Goal: Task Accomplishment & Management: Use online tool/utility

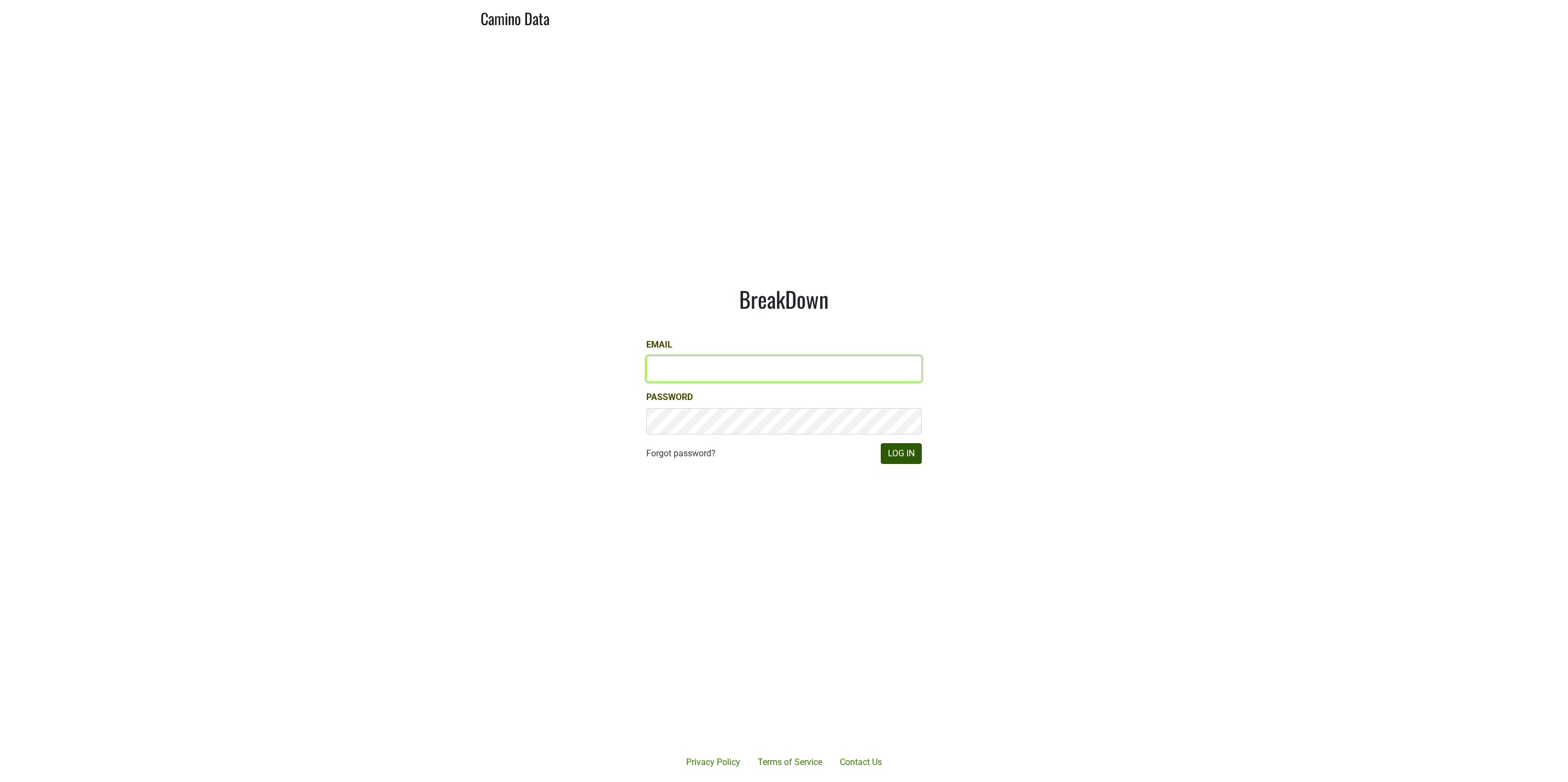
type input "JRANCE@REALMCELLARS.COM"
click at [904, 451] on button "Log In" at bounding box center [901, 454] width 41 height 21
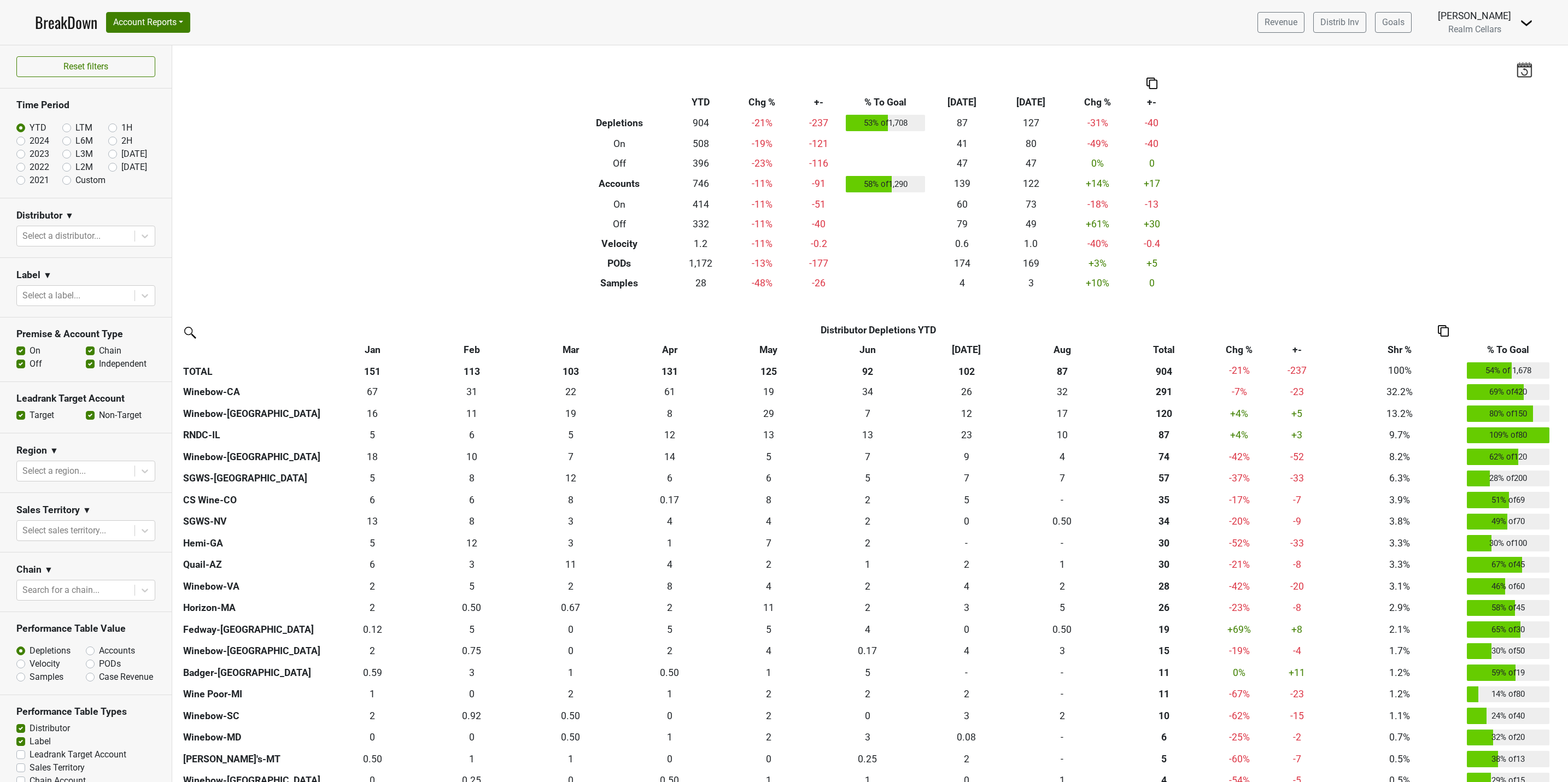
click at [99, 418] on label "Non-Target" at bounding box center [120, 416] width 43 height 13
click at [86, 418] on input "Non-Target" at bounding box center [90, 414] width 9 height 11
checkbox input "false"
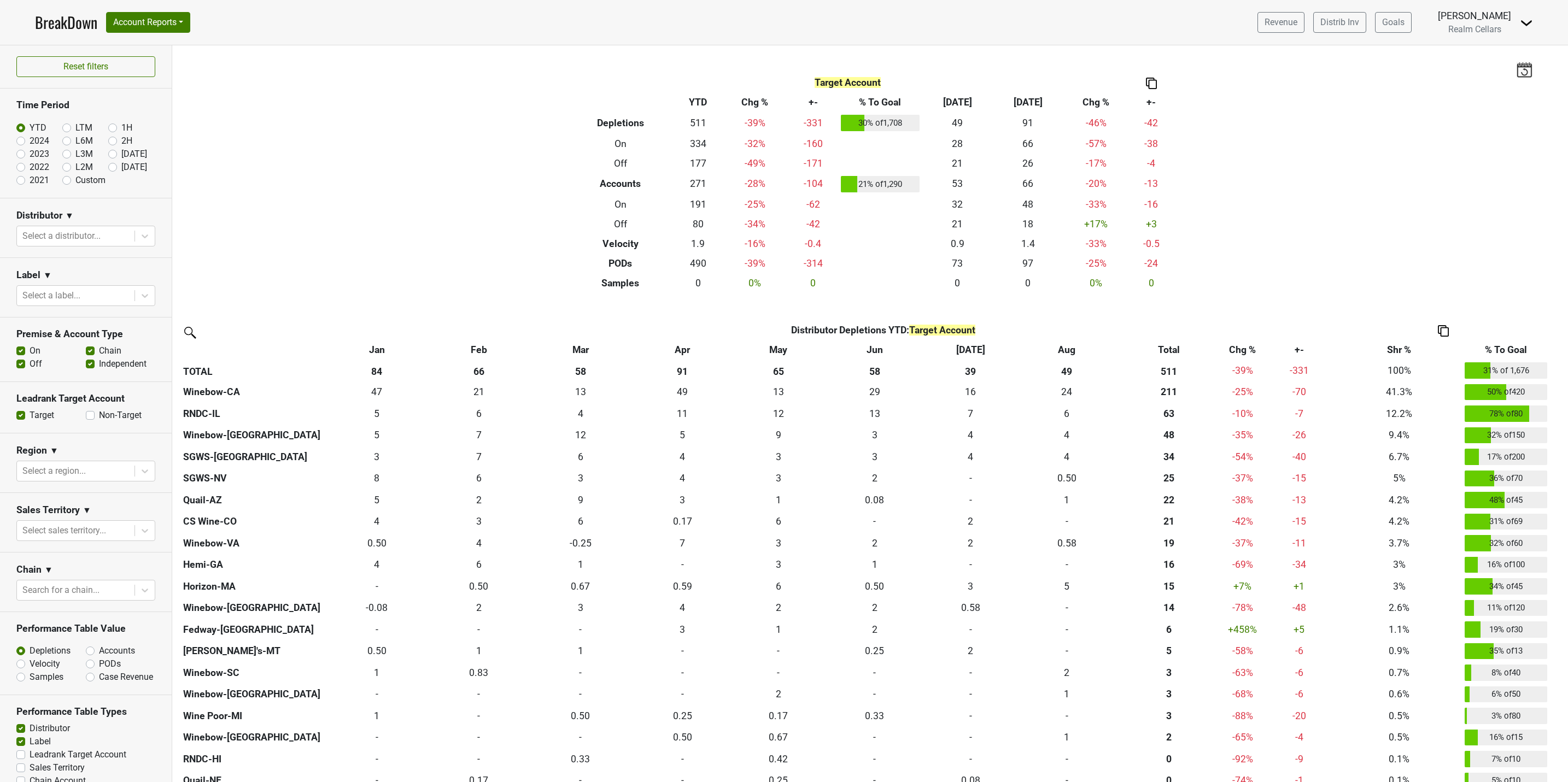
click at [29, 418] on label "Target" at bounding box center [41, 416] width 25 height 13
click at [20, 418] on input "Target" at bounding box center [21, 414] width 9 height 11
checkbox input "false"
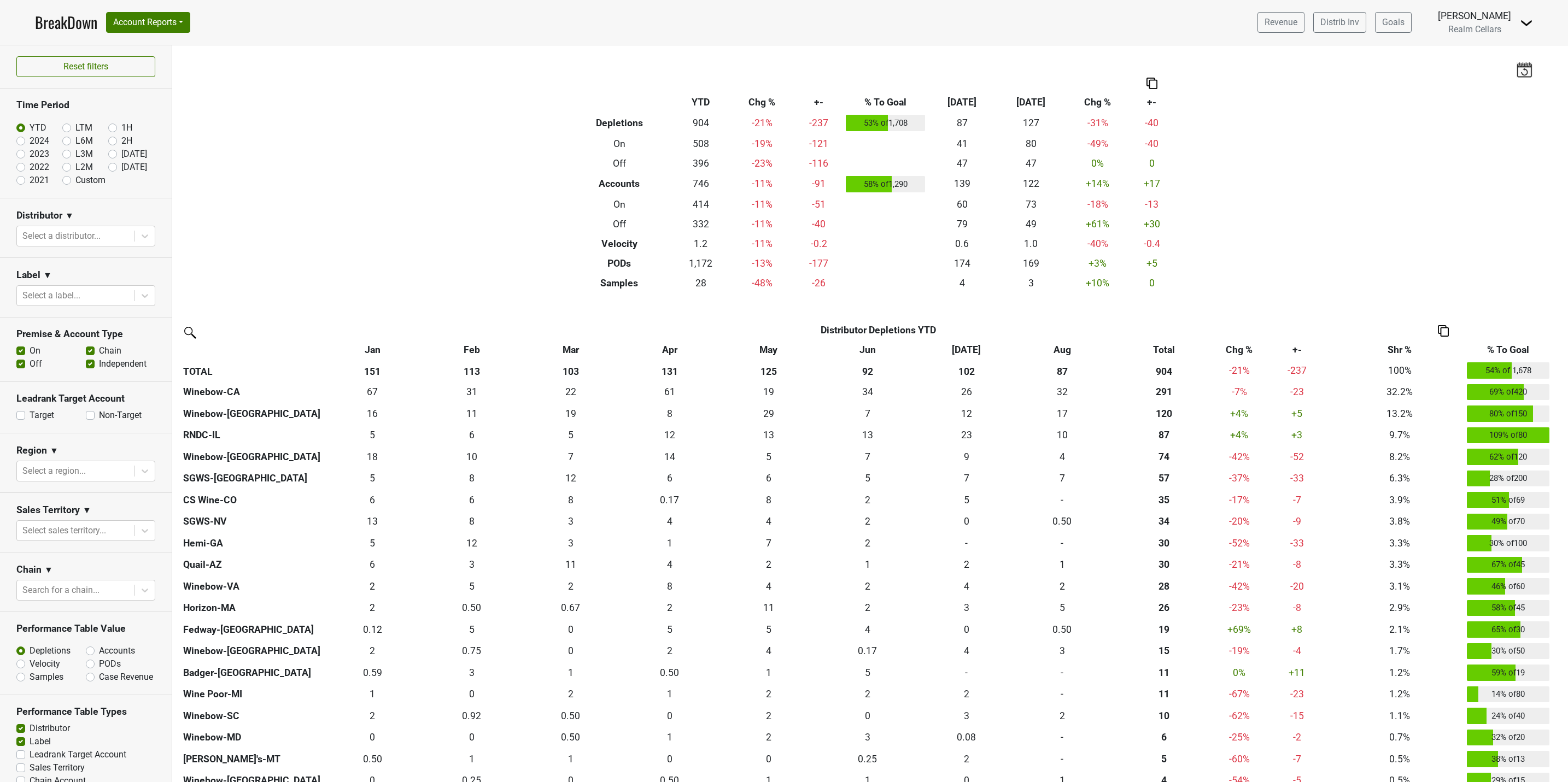
click at [99, 417] on label "Non-Target" at bounding box center [120, 416] width 43 height 13
click at [86, 417] on input "Non-Target" at bounding box center [90, 414] width 9 height 11
checkbox input "true"
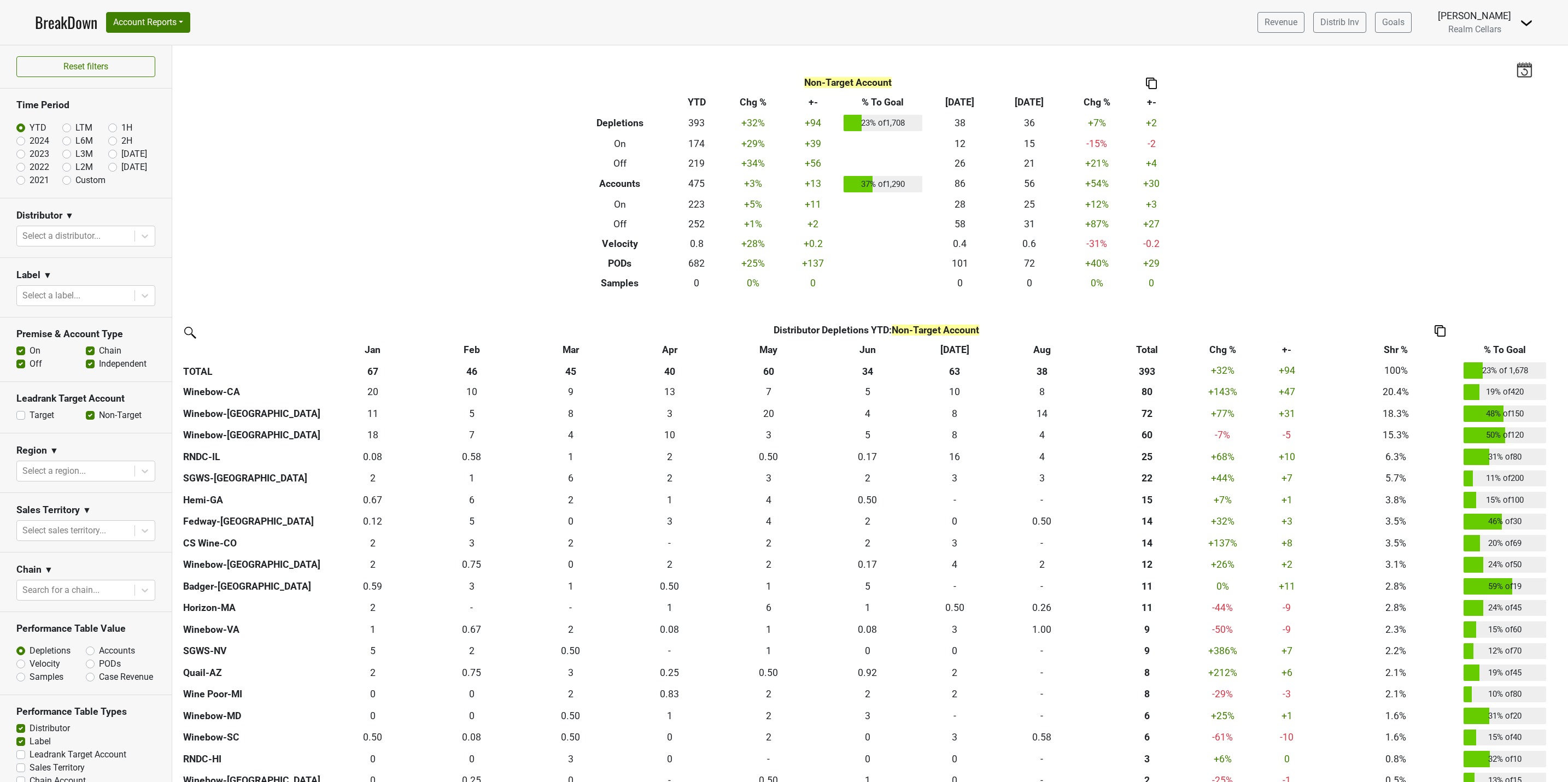
click at [29, 415] on label "Target" at bounding box center [41, 416] width 25 height 13
click at [19, 415] on input "Target" at bounding box center [21, 414] width 9 height 11
checkbox input "true"
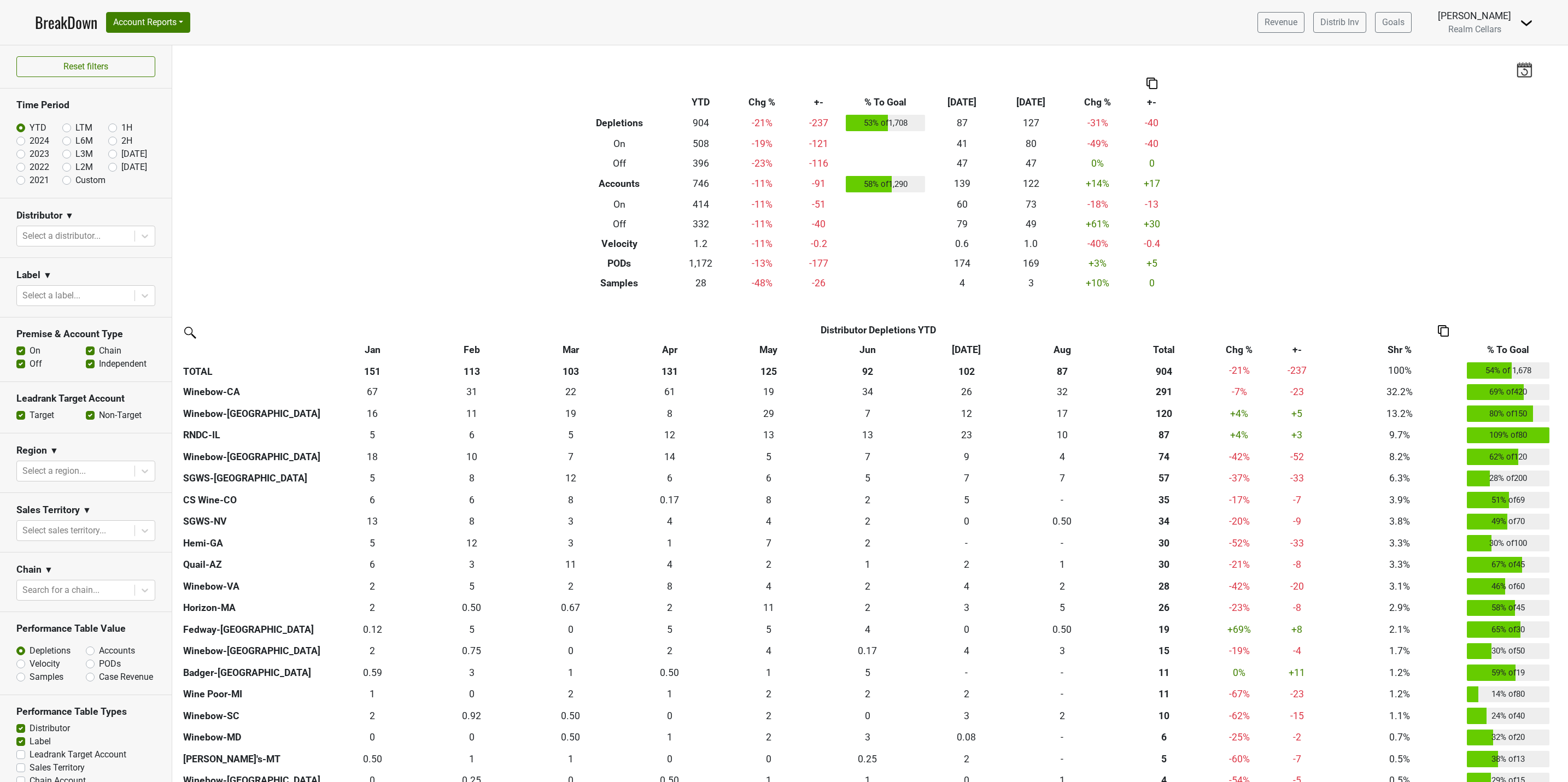
click at [99, 419] on label "Non-Target" at bounding box center [120, 416] width 43 height 13
click at [86, 419] on input "Non-Target" at bounding box center [90, 414] width 9 height 11
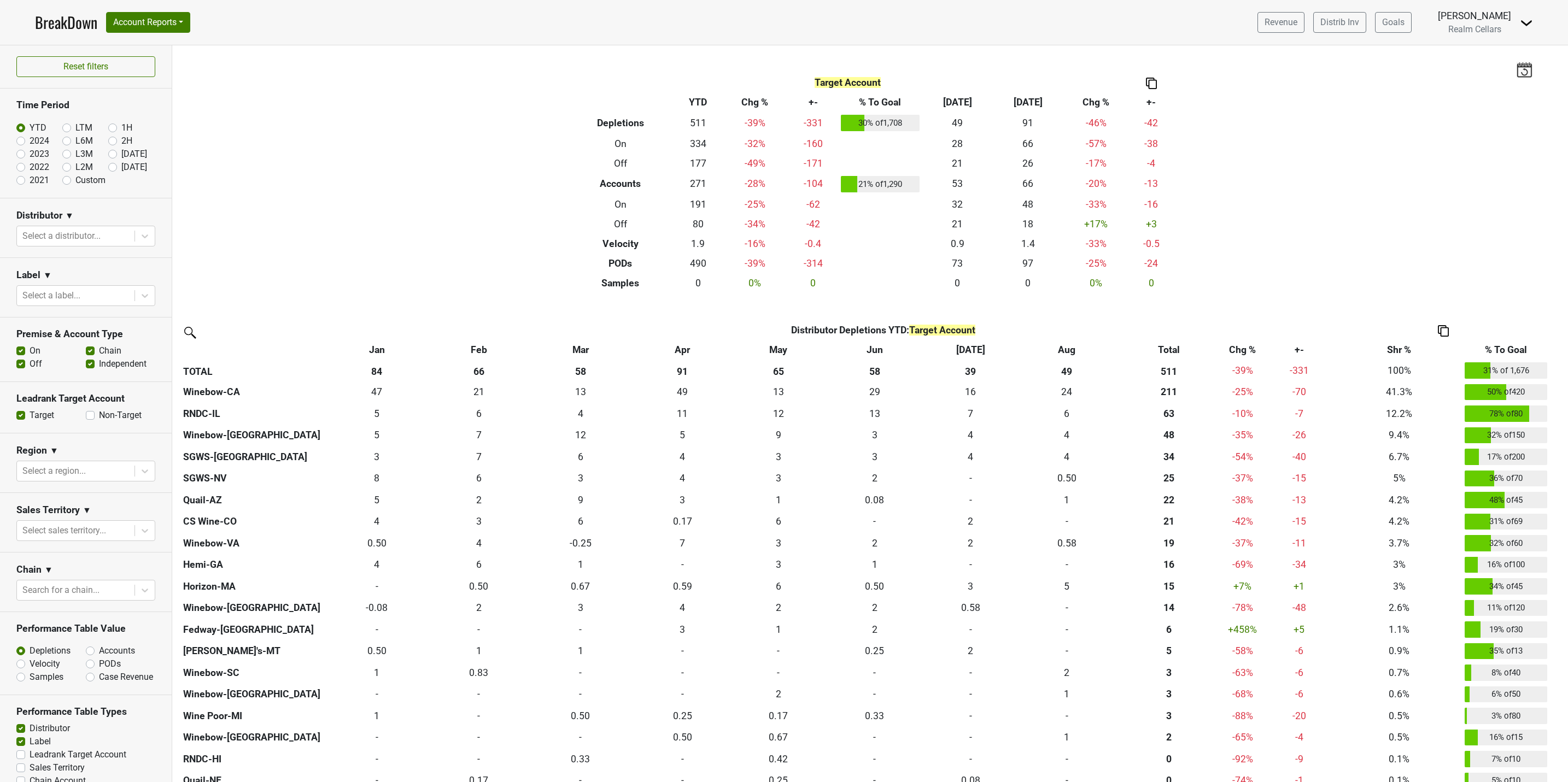
click at [99, 419] on label "Non-Target" at bounding box center [120, 416] width 43 height 13
click at [86, 419] on input "Non-Target" at bounding box center [90, 414] width 9 height 11
checkbox input "true"
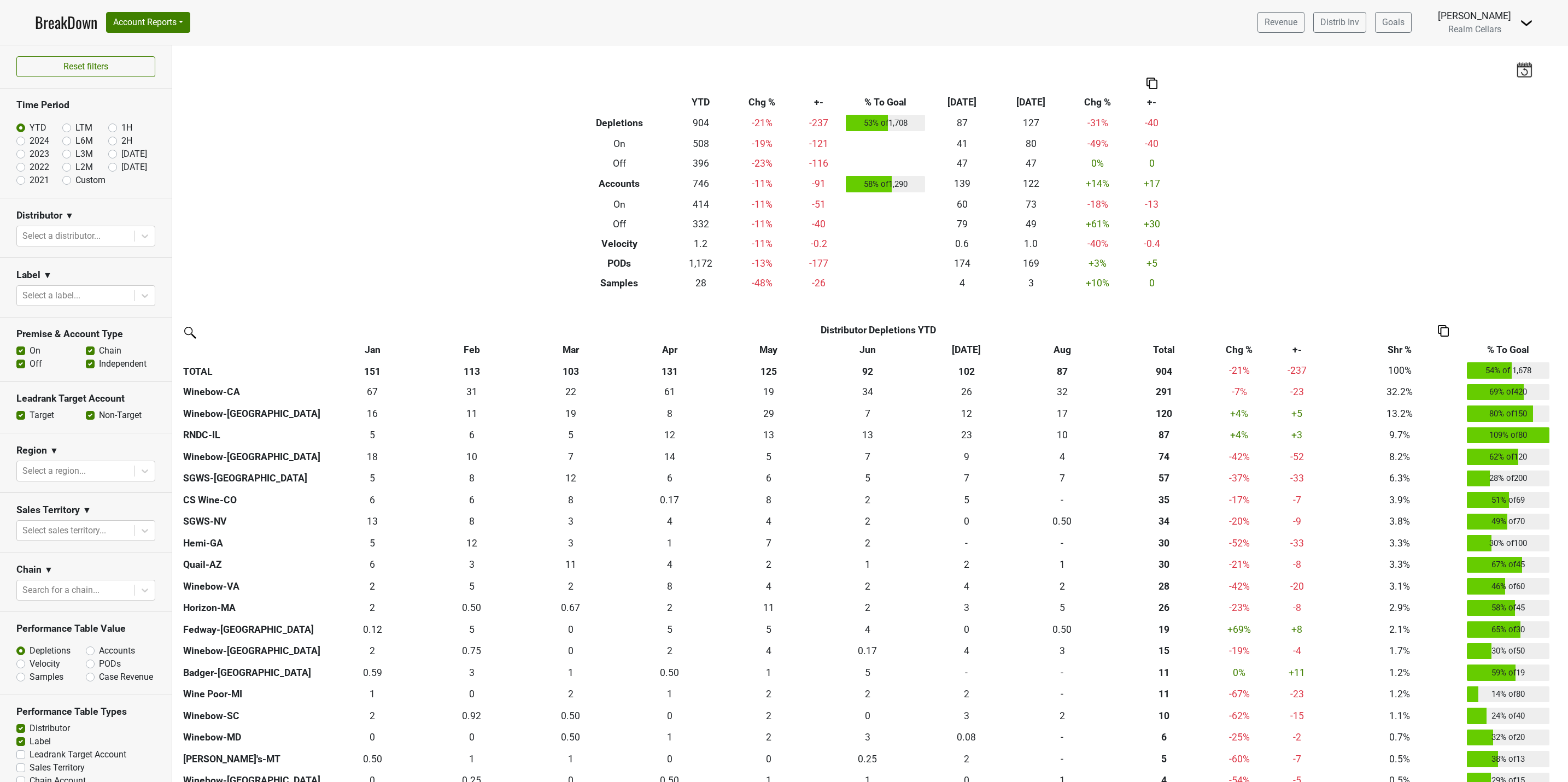
click at [29, 415] on label "Target" at bounding box center [41, 416] width 25 height 13
click at [21, 415] on input "Target" at bounding box center [21, 414] width 9 height 11
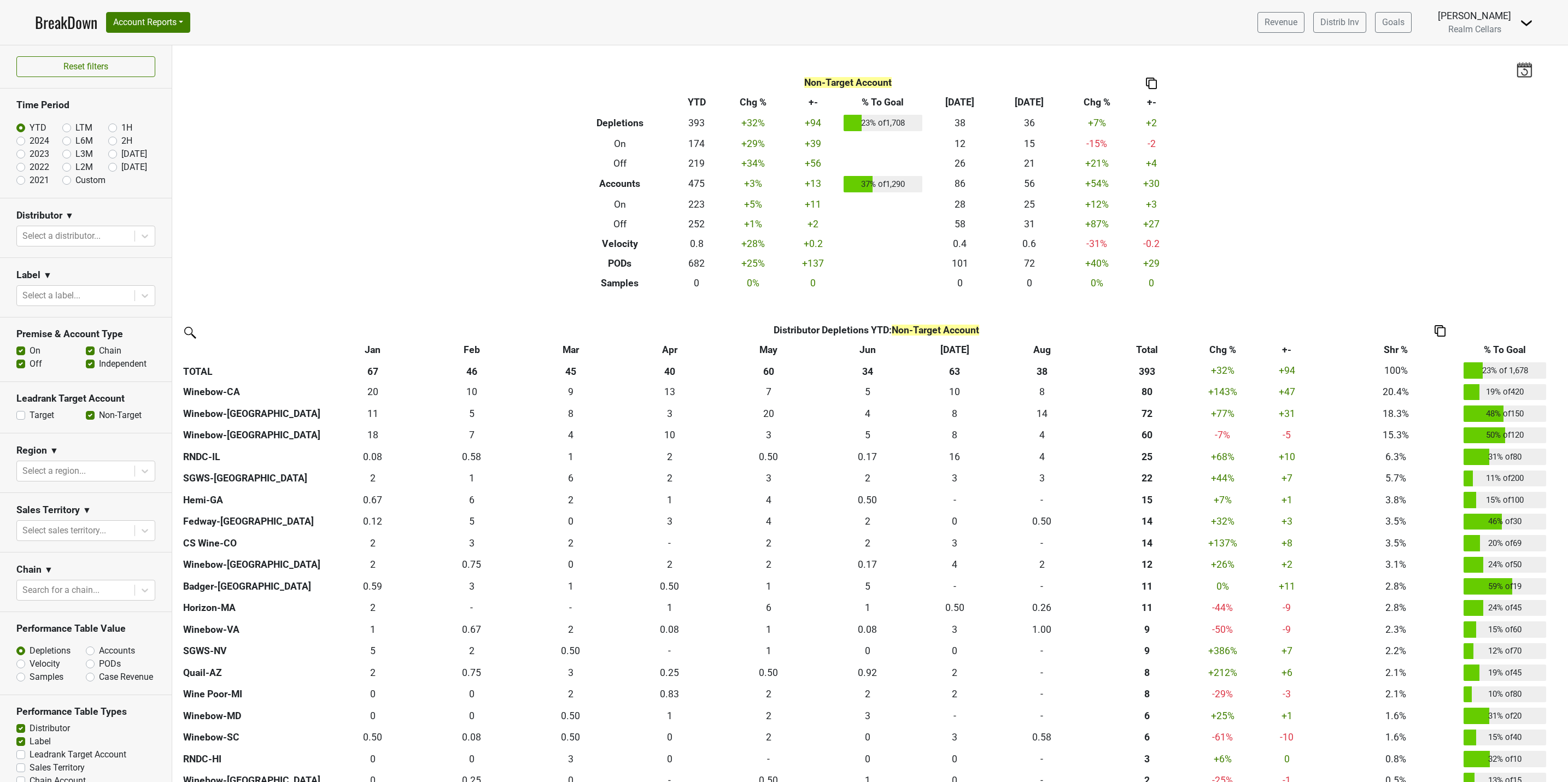
click at [29, 415] on label "Target" at bounding box center [41, 416] width 25 height 13
click at [21, 415] on input "Target" at bounding box center [21, 414] width 9 height 11
checkbox input "true"
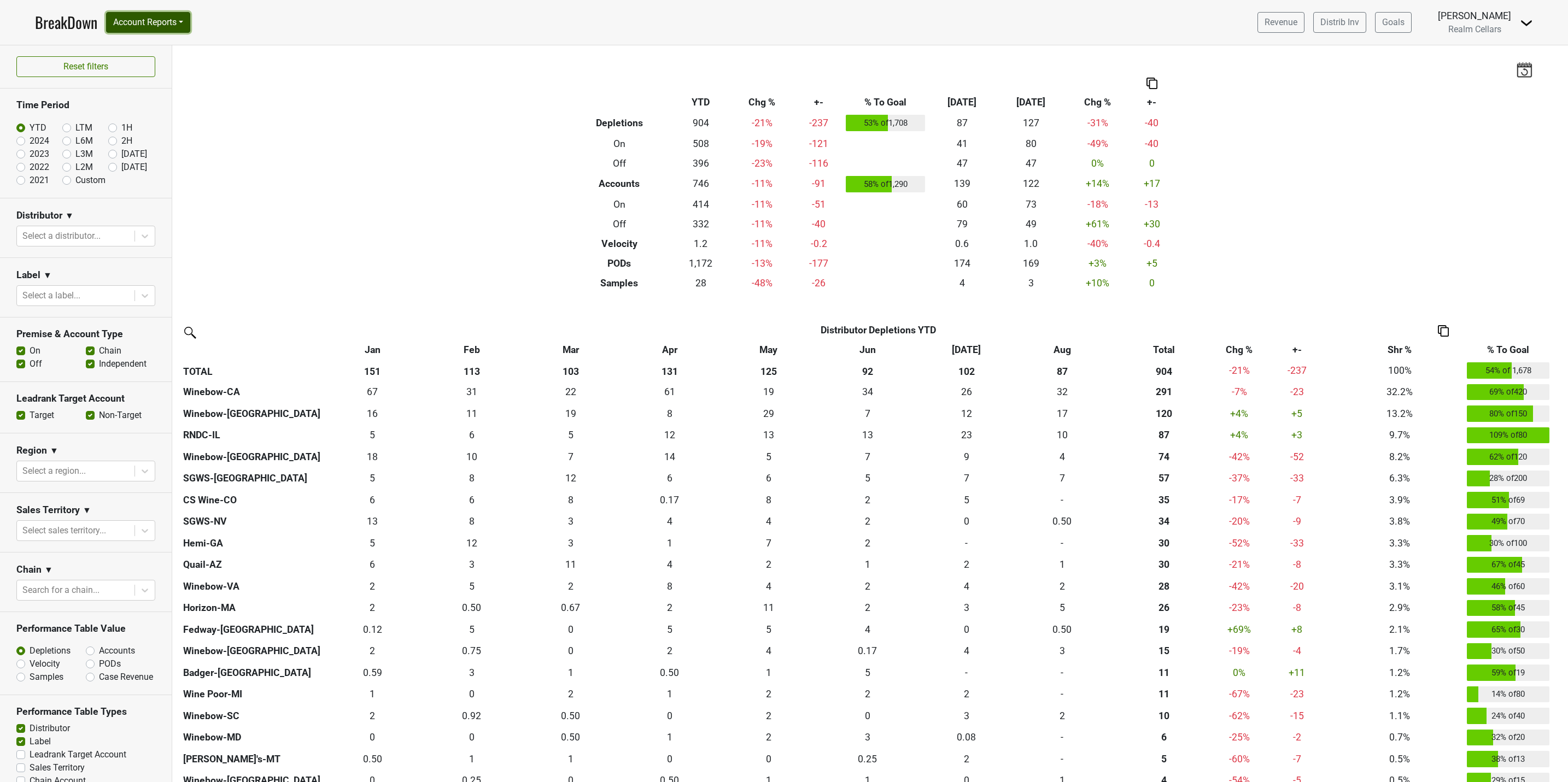
click at [148, 17] on button "Account Reports" at bounding box center [148, 22] width 84 height 21
click at [164, 53] on link "SuperRanker" at bounding box center [155, 47] width 97 height 17
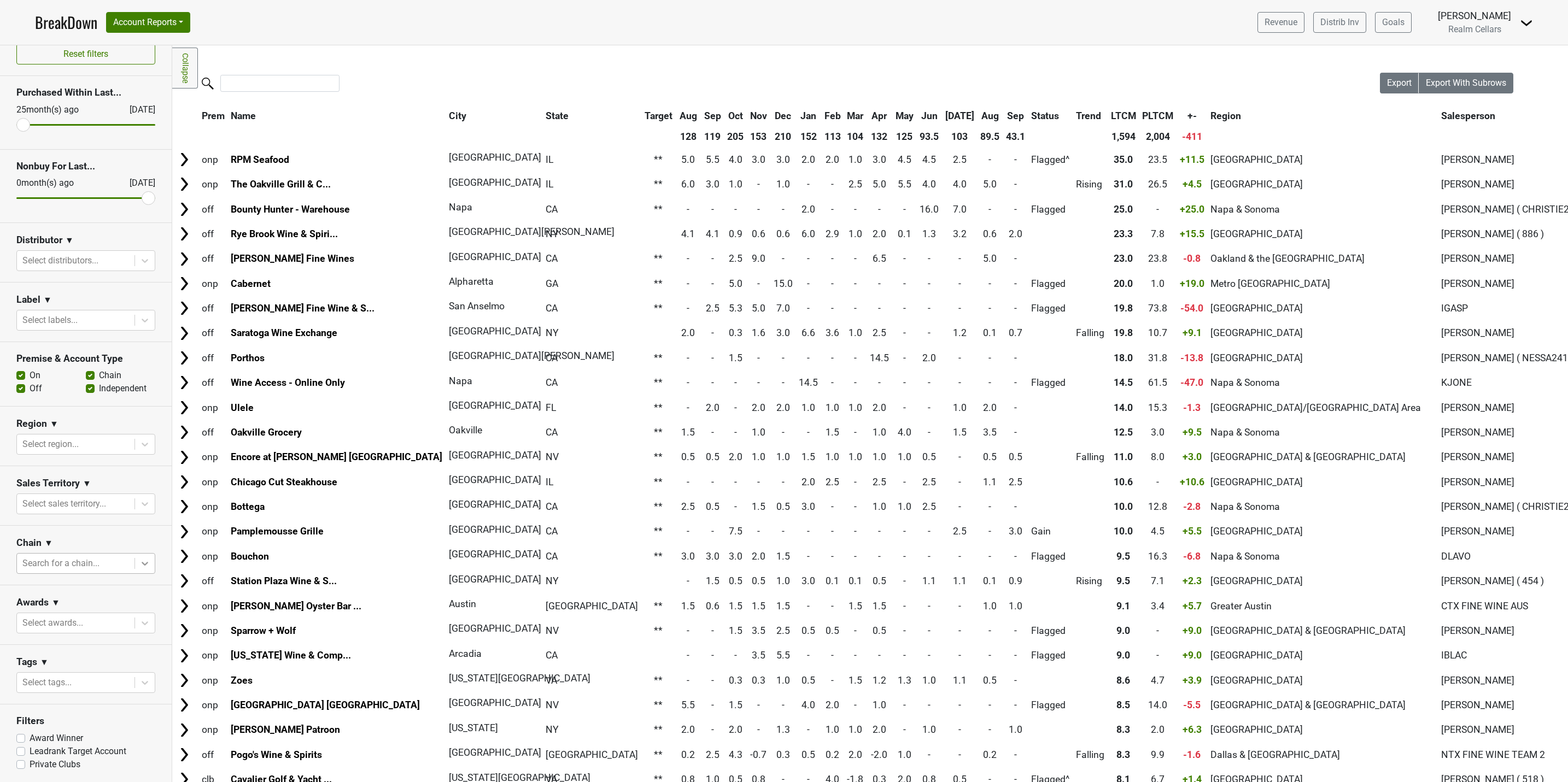
scroll to position [17, 0]
click at [29, 749] on label "Leadrank Target Account" at bounding box center [78, 752] width 97 height 13
click at [23, 749] on input "Leadrank Target Account" at bounding box center [21, 751] width 9 height 11
checkbox input "true"
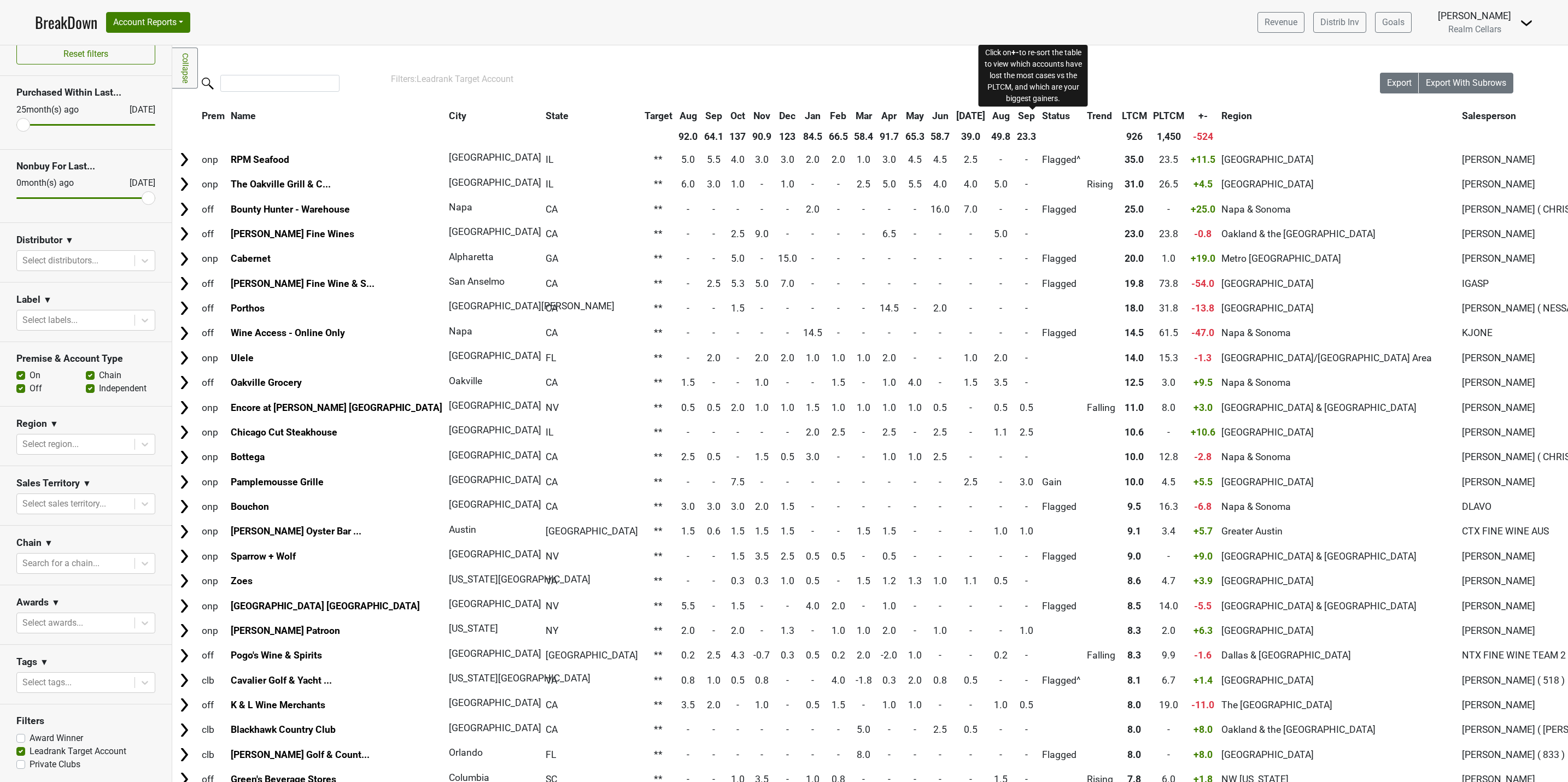
click at [1198, 115] on span "+-" at bounding box center [1203, 116] width 9 height 11
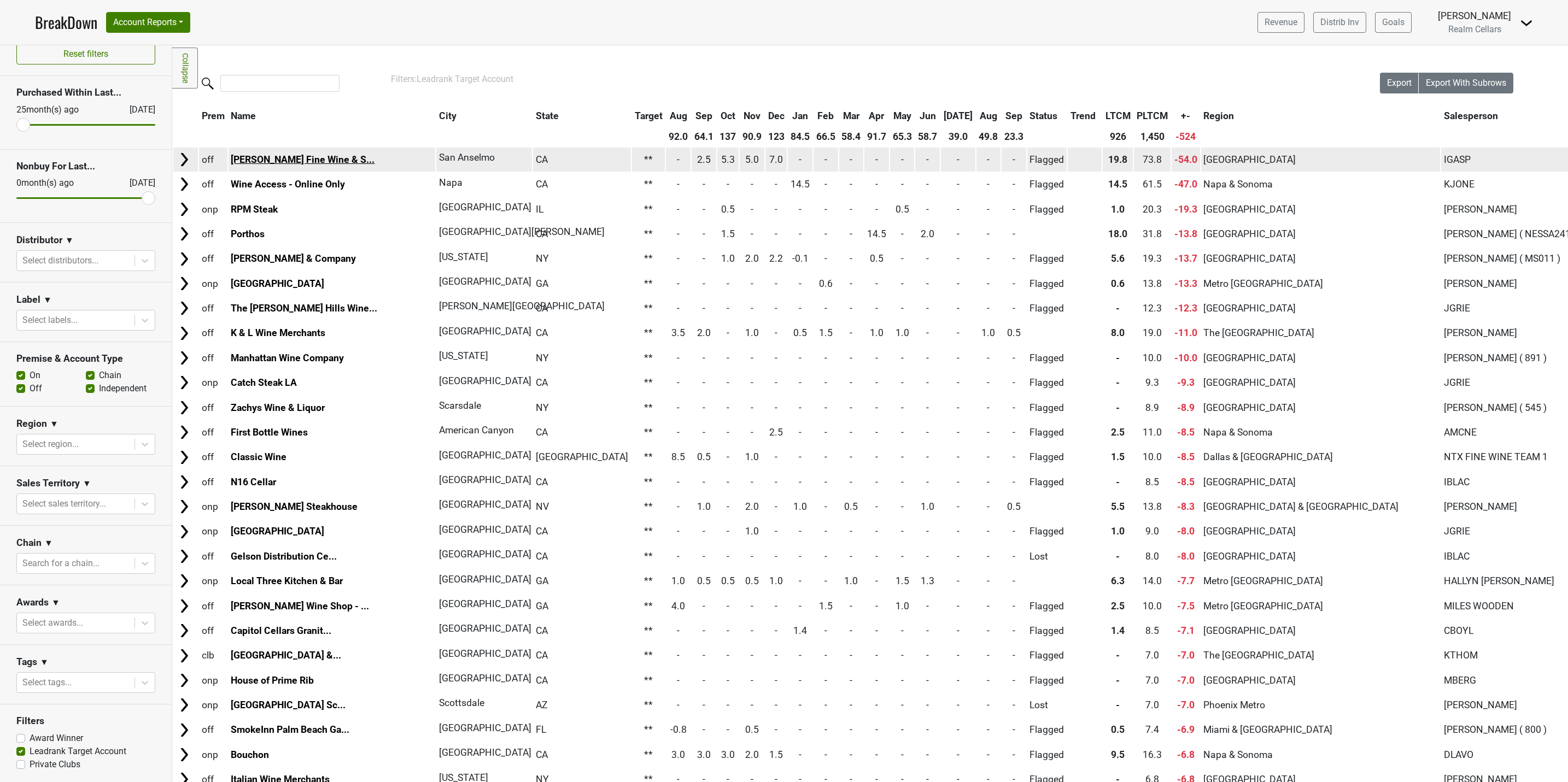
click at [289, 161] on link "[PERSON_NAME] Fine Wine & S..." at bounding box center [303, 160] width 144 height 11
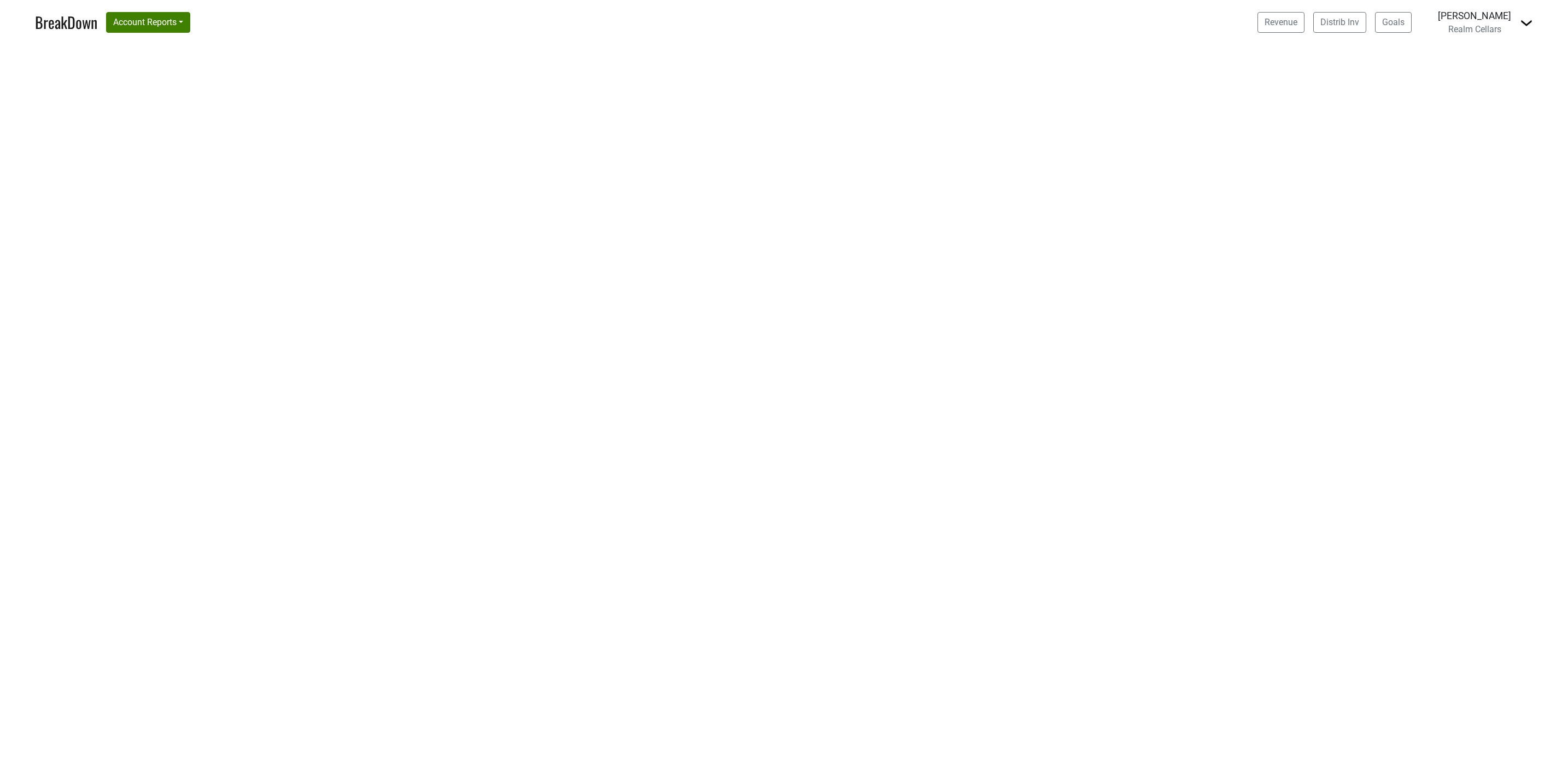
select select "[GEOGRAPHIC_DATA]"
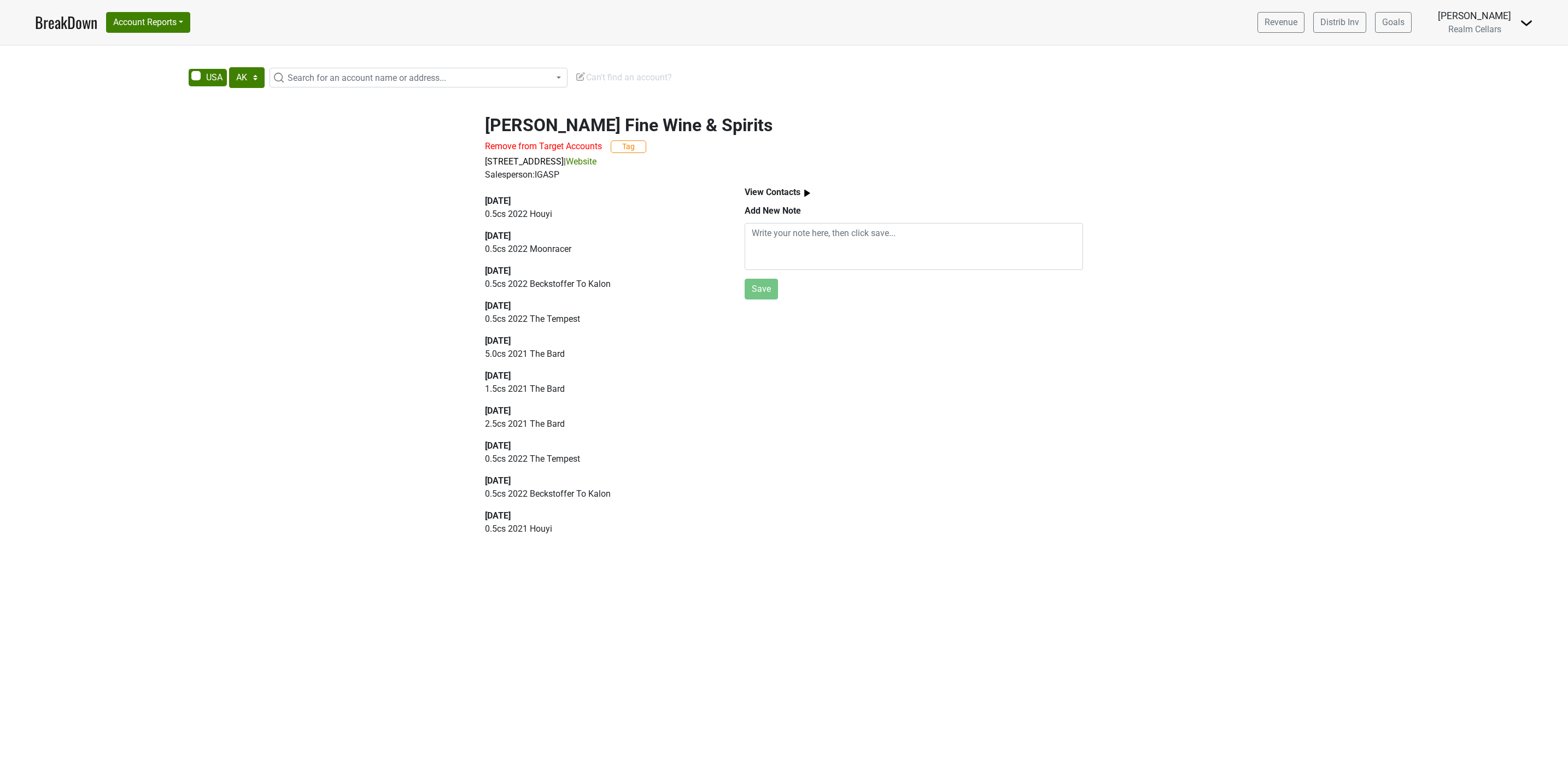
drag, startPoint x: 563, startPoint y: 143, endPoint x: 866, endPoint y: 90, distance: 307.6
click at [563, 143] on span "Remove from Target Accounts" at bounding box center [543, 146] width 117 height 11
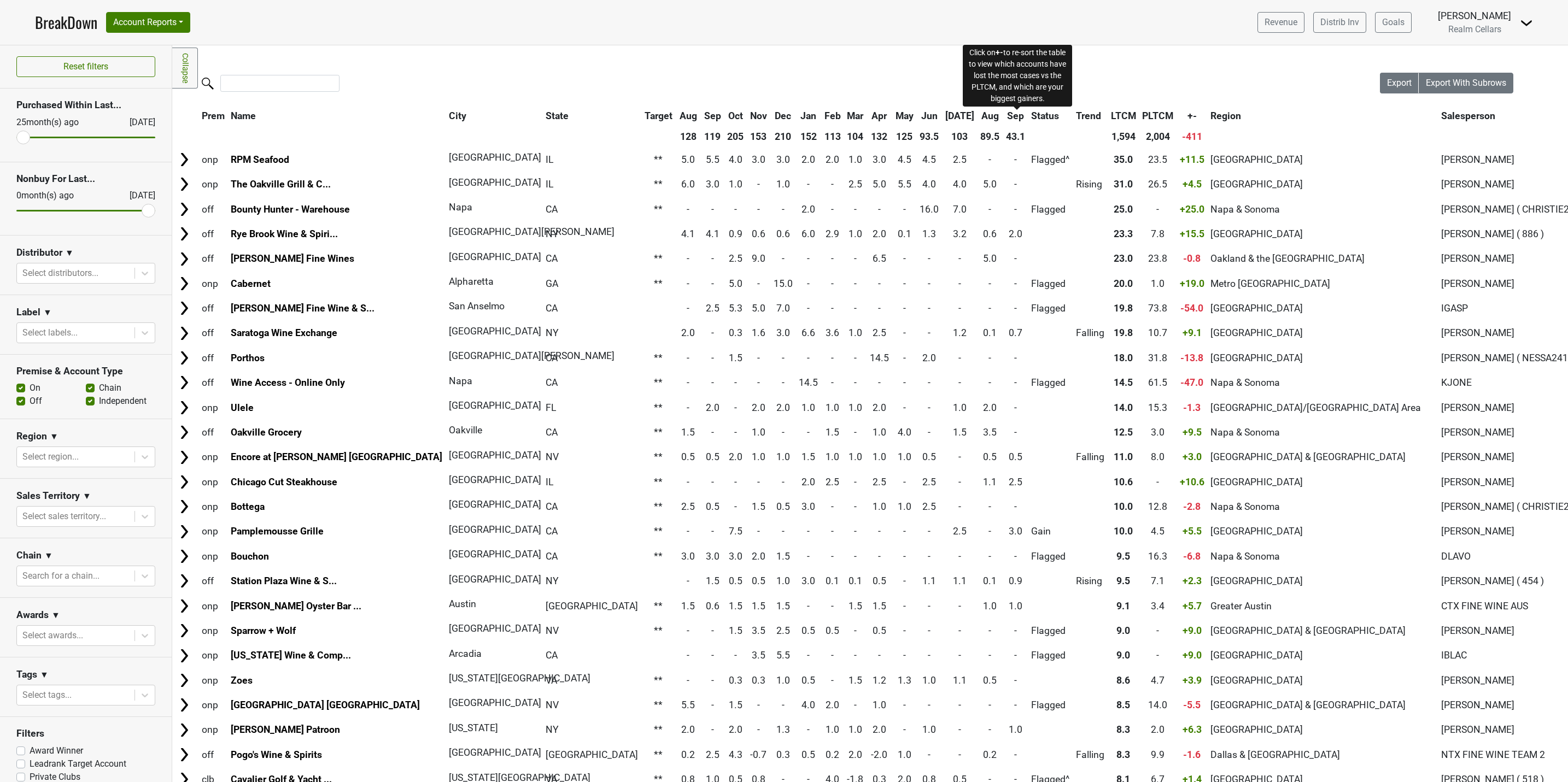
click at [1188, 118] on span "+-" at bounding box center [1192, 116] width 9 height 11
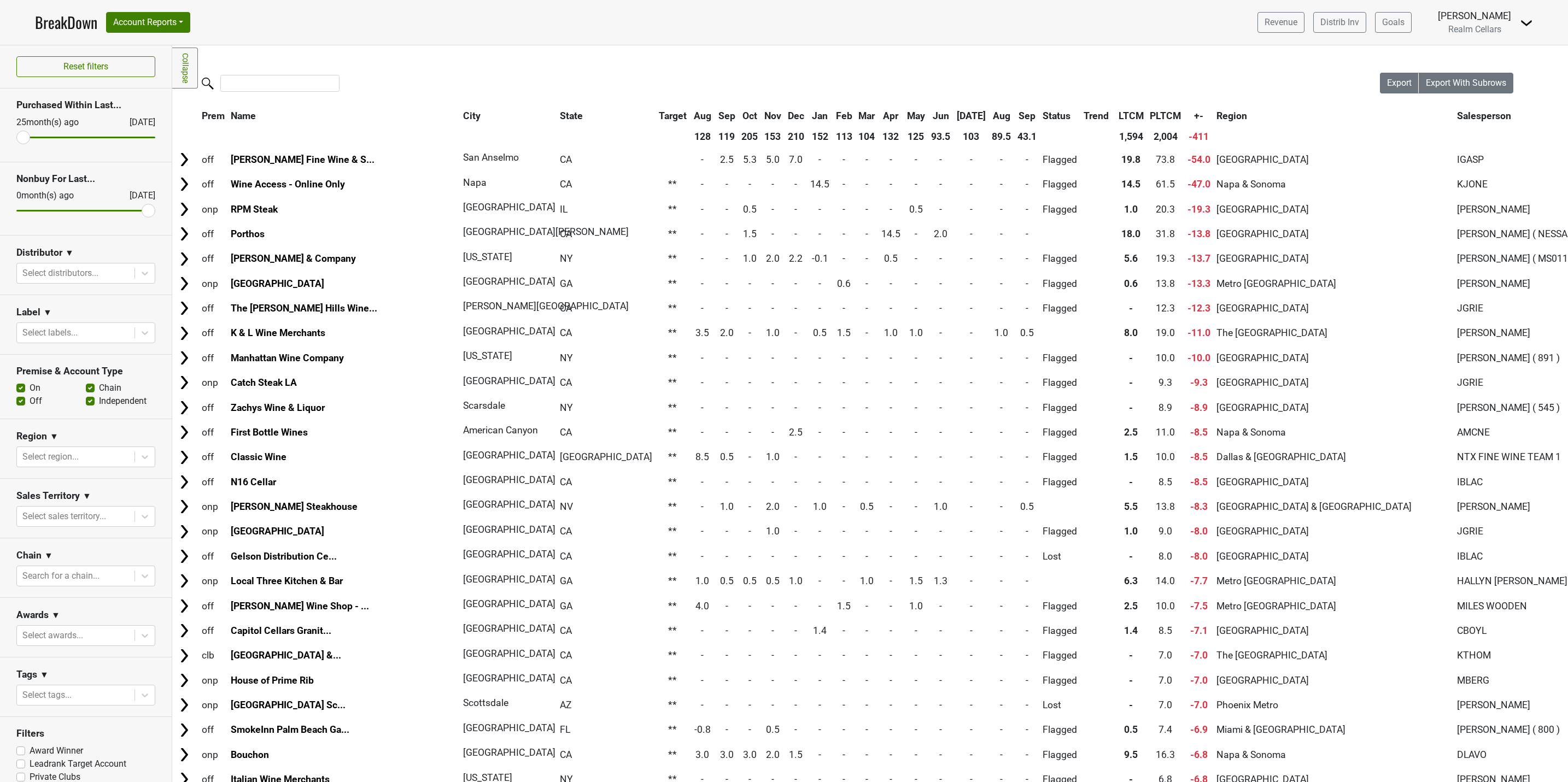
click at [29, 770] on label "Leadrank Target Account" at bounding box center [78, 764] width 97 height 13
click at [23, 769] on input "Leadrank Target Account" at bounding box center [21, 763] width 9 height 11
checkbox input "true"
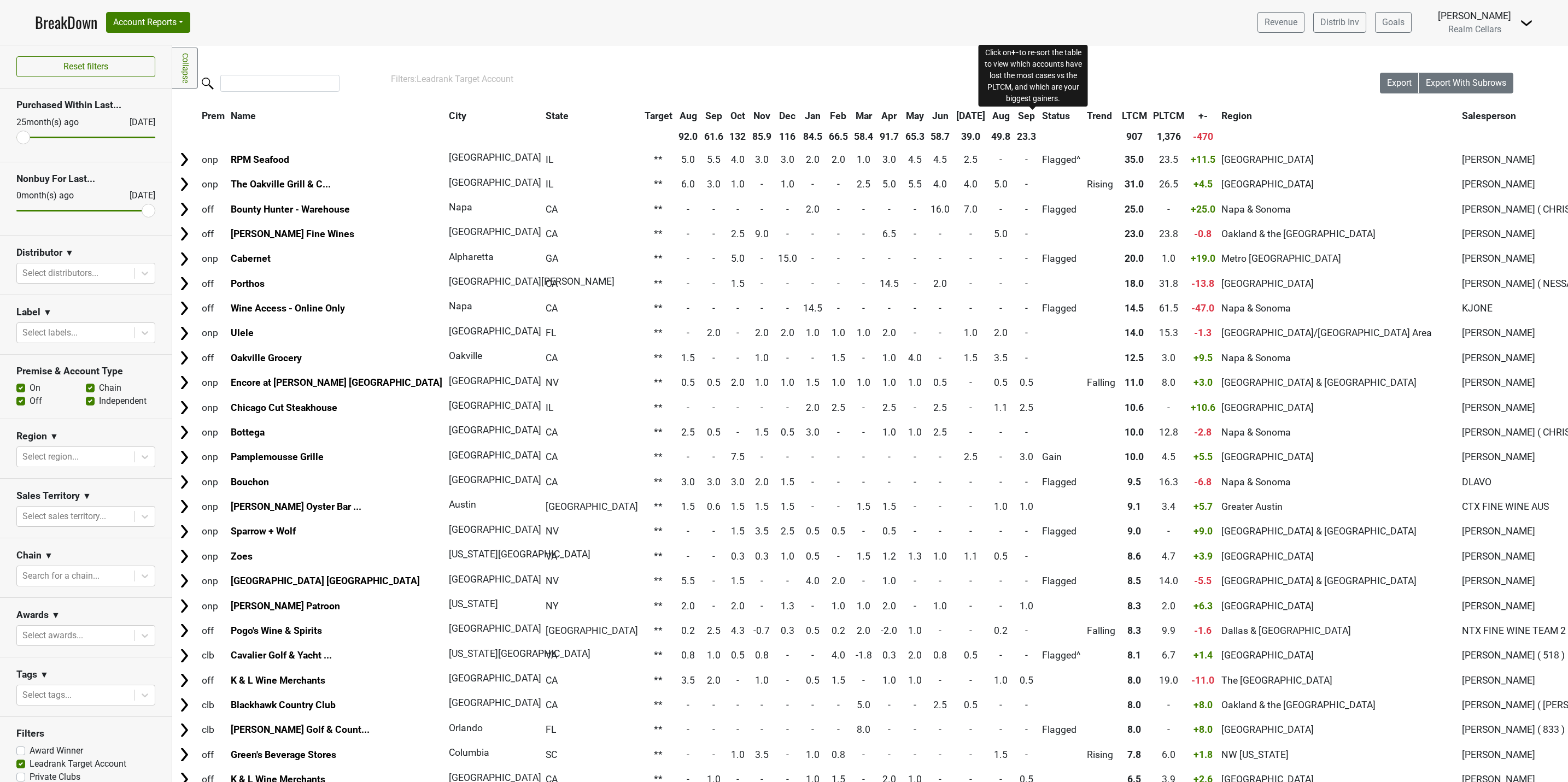
click at [1198, 120] on span "+-" at bounding box center [1203, 116] width 9 height 11
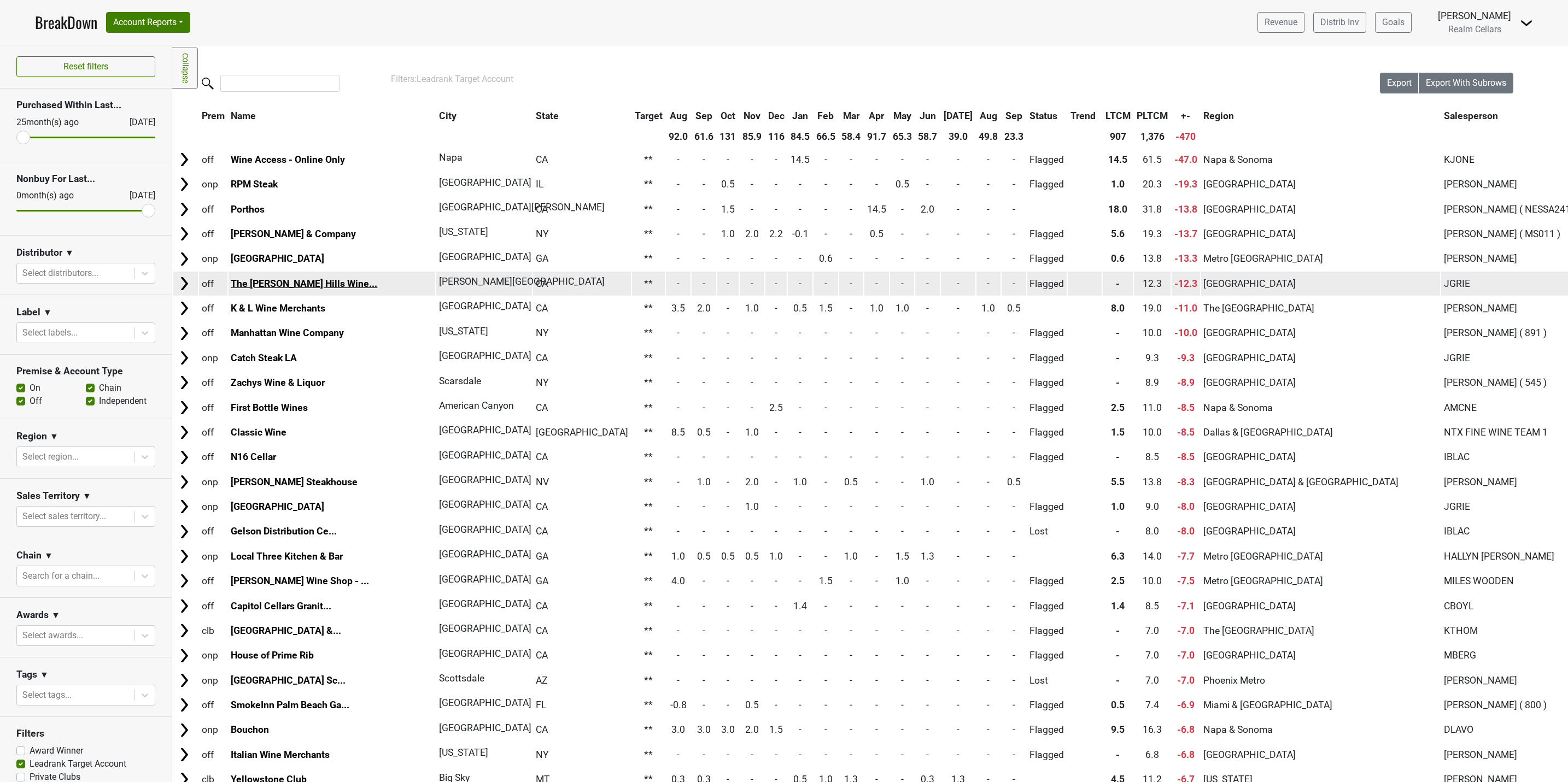
click at [263, 281] on link "The Beverly Hills Wine..." at bounding box center [304, 283] width 146 height 11
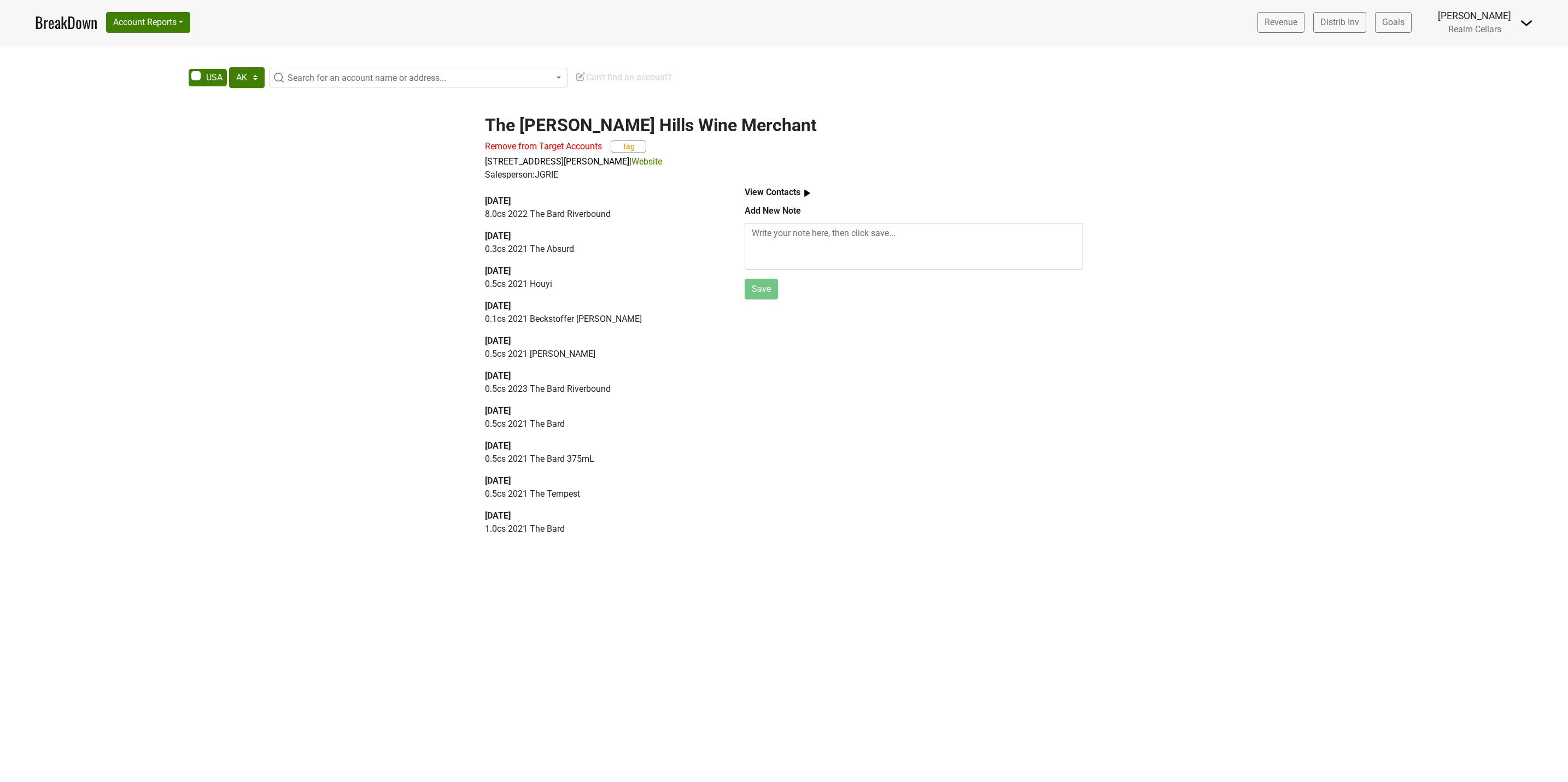
select select "[GEOGRAPHIC_DATA]"
drag, startPoint x: 575, startPoint y: 146, endPoint x: 879, endPoint y: 94, distance: 308.4
click at [575, 146] on span "Remove from Target Accounts" at bounding box center [543, 146] width 117 height 11
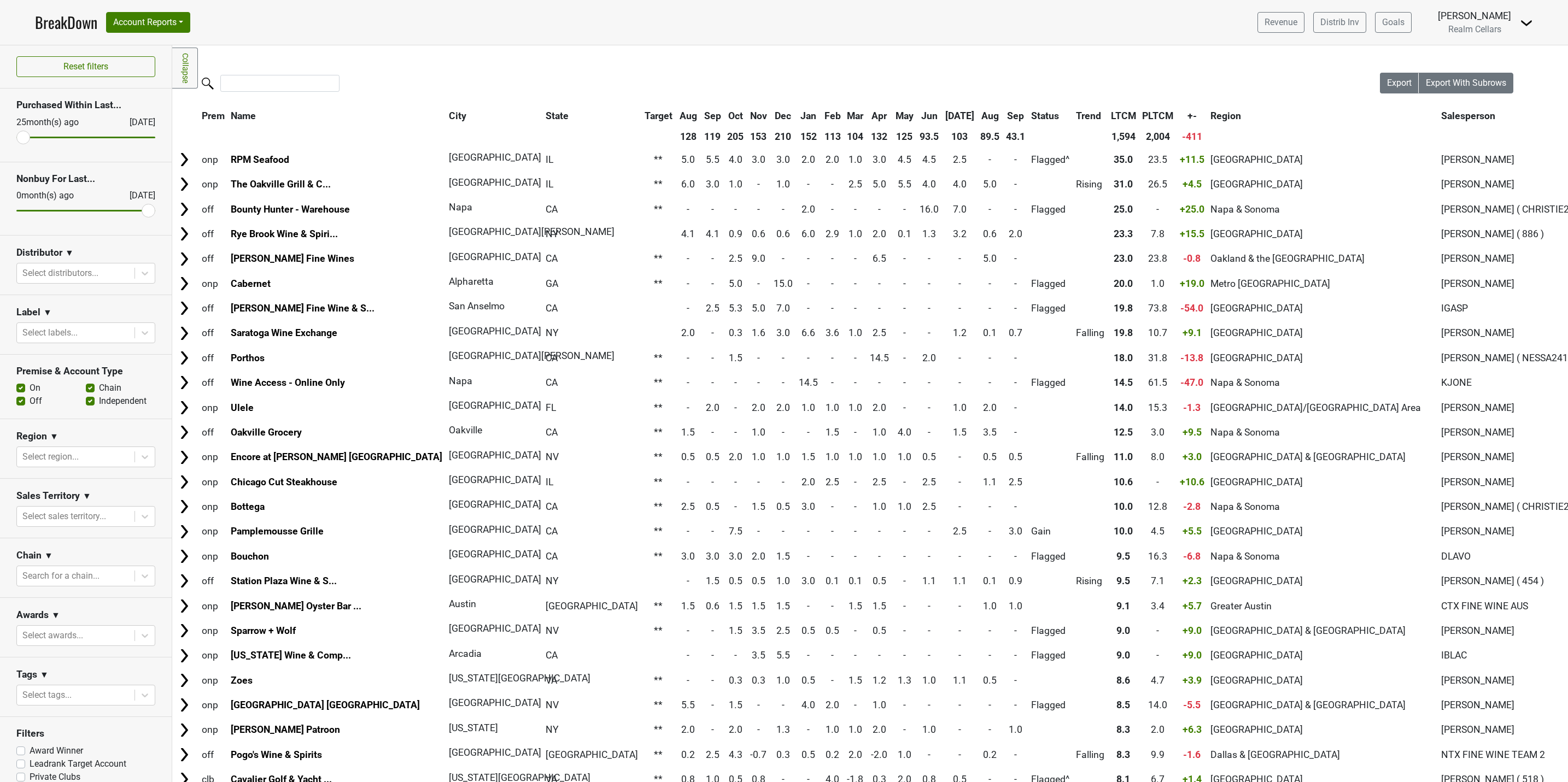
click at [29, 769] on label "Leadrank Target Account" at bounding box center [78, 764] width 97 height 13
click at [21, 769] on input "Leadrank Target Account" at bounding box center [21, 763] width 9 height 11
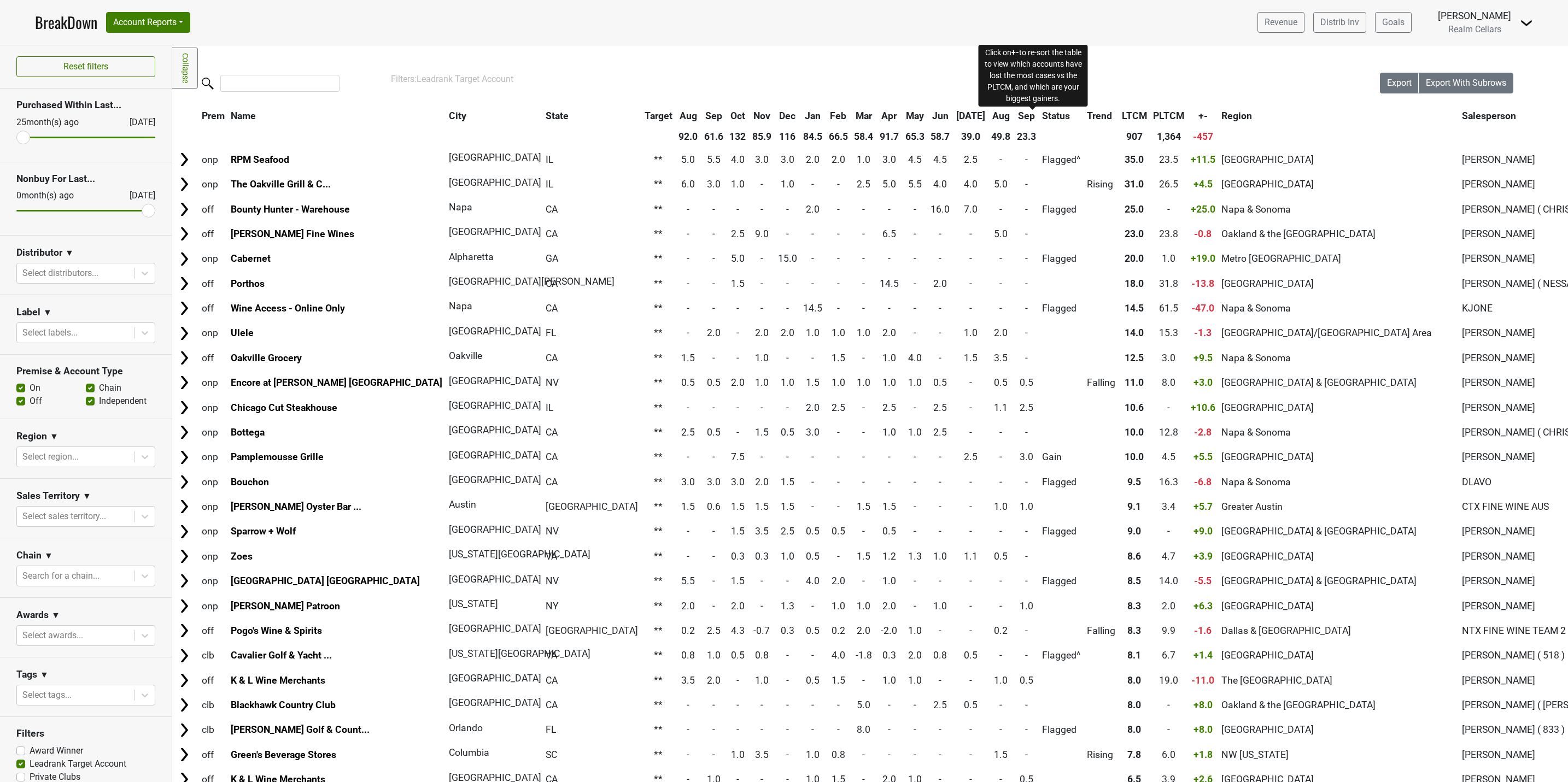
click at [1198, 118] on span "+-" at bounding box center [1203, 116] width 9 height 11
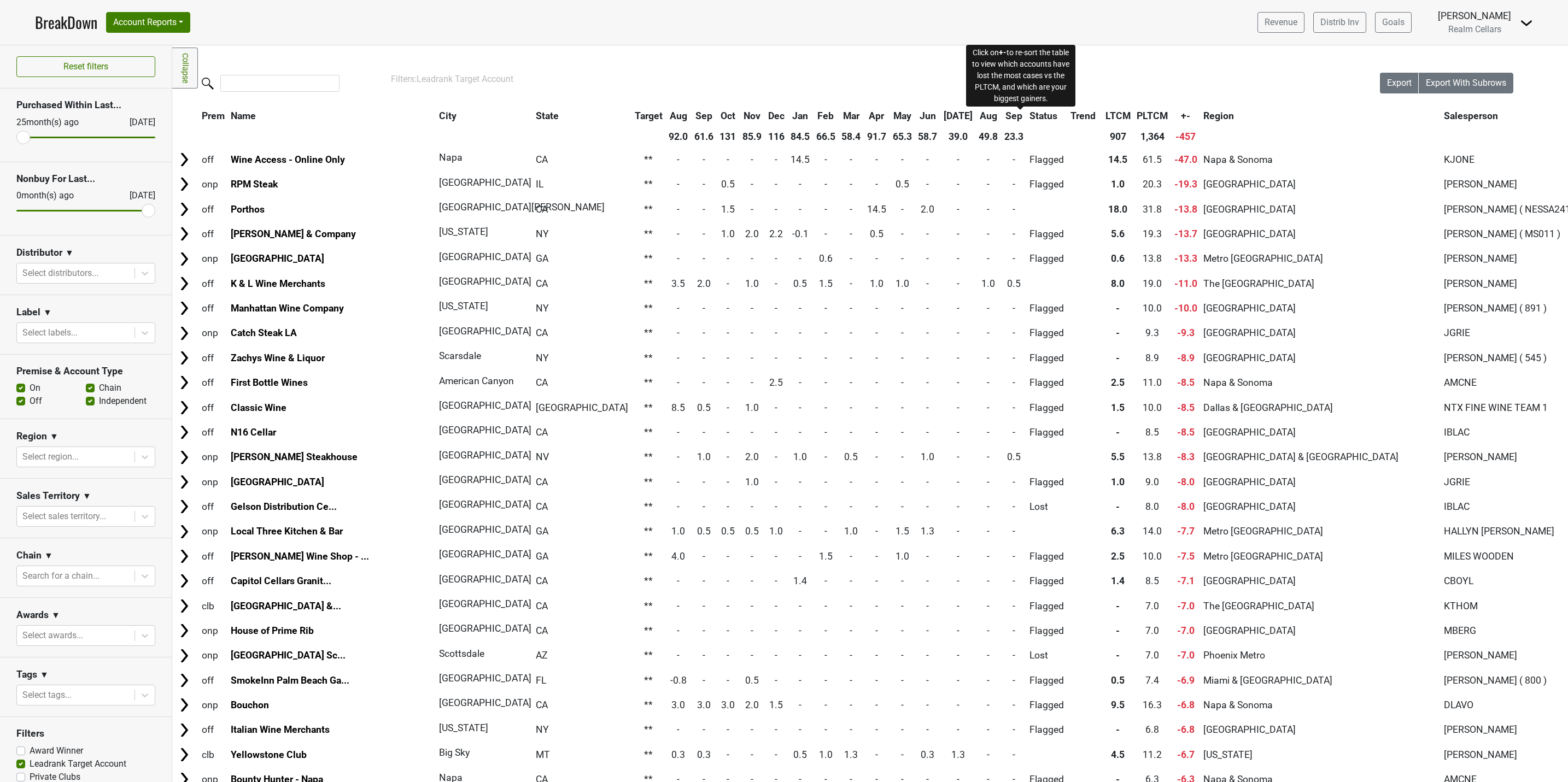
click at [1181, 114] on span "+-" at bounding box center [1186, 116] width 9 height 11
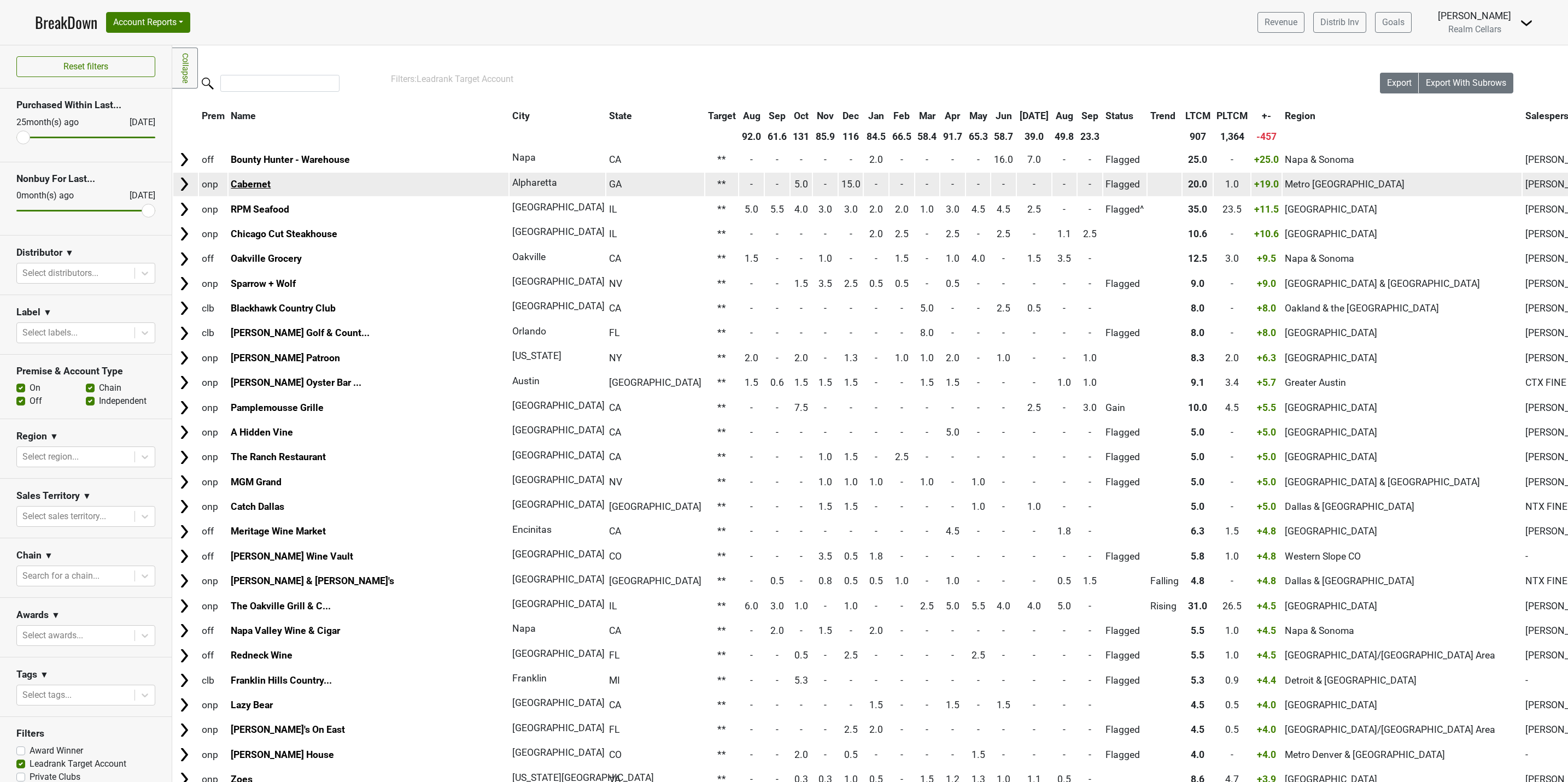
click at [247, 186] on link "Cabernet" at bounding box center [251, 184] width 40 height 11
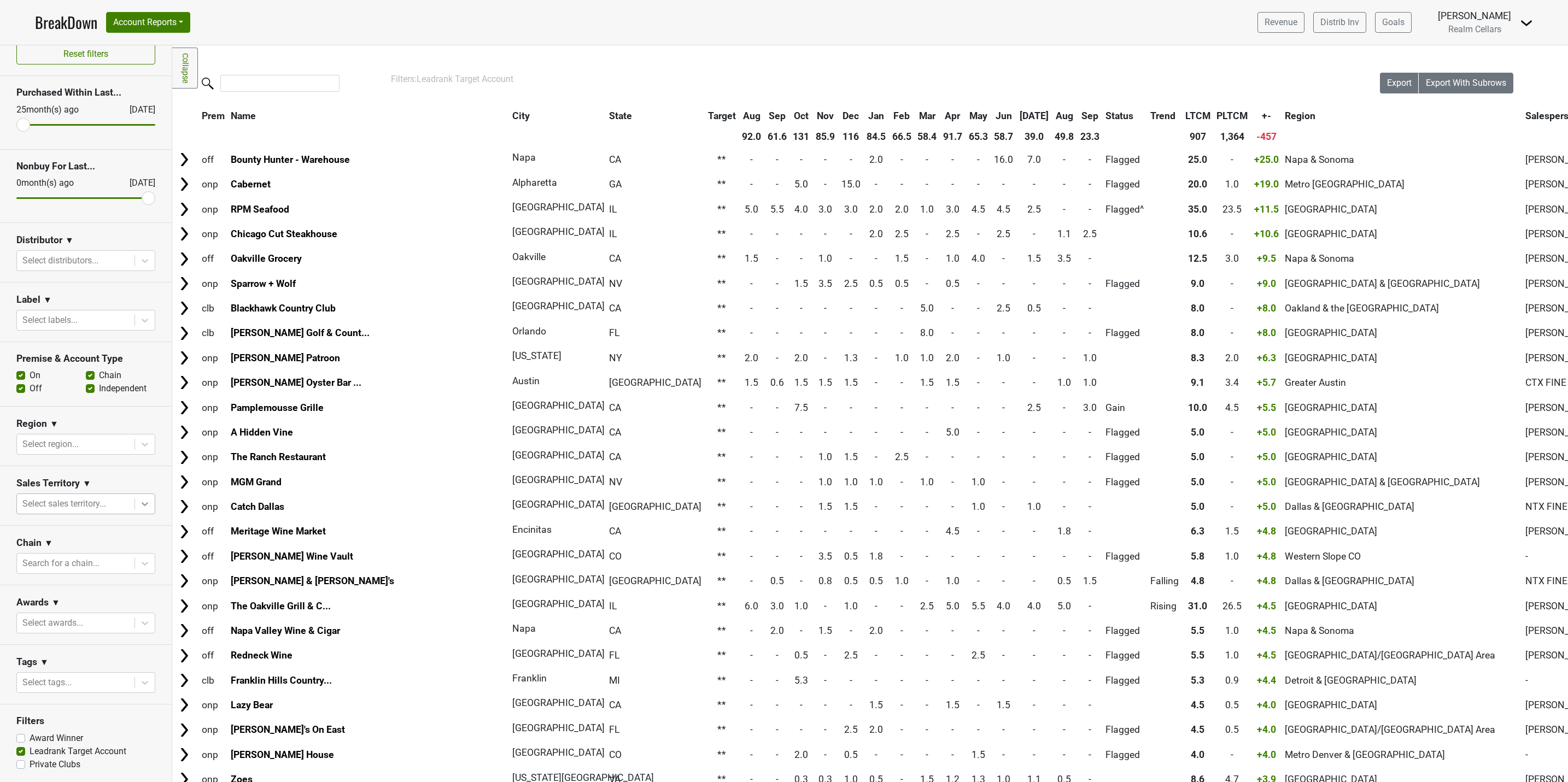
scroll to position [17, 0]
click at [29, 753] on label "Leadrank Target Account" at bounding box center [78, 752] width 97 height 13
click at [17, 753] on input "Leadrank Target Account" at bounding box center [21, 751] width 9 height 11
checkbox input "false"
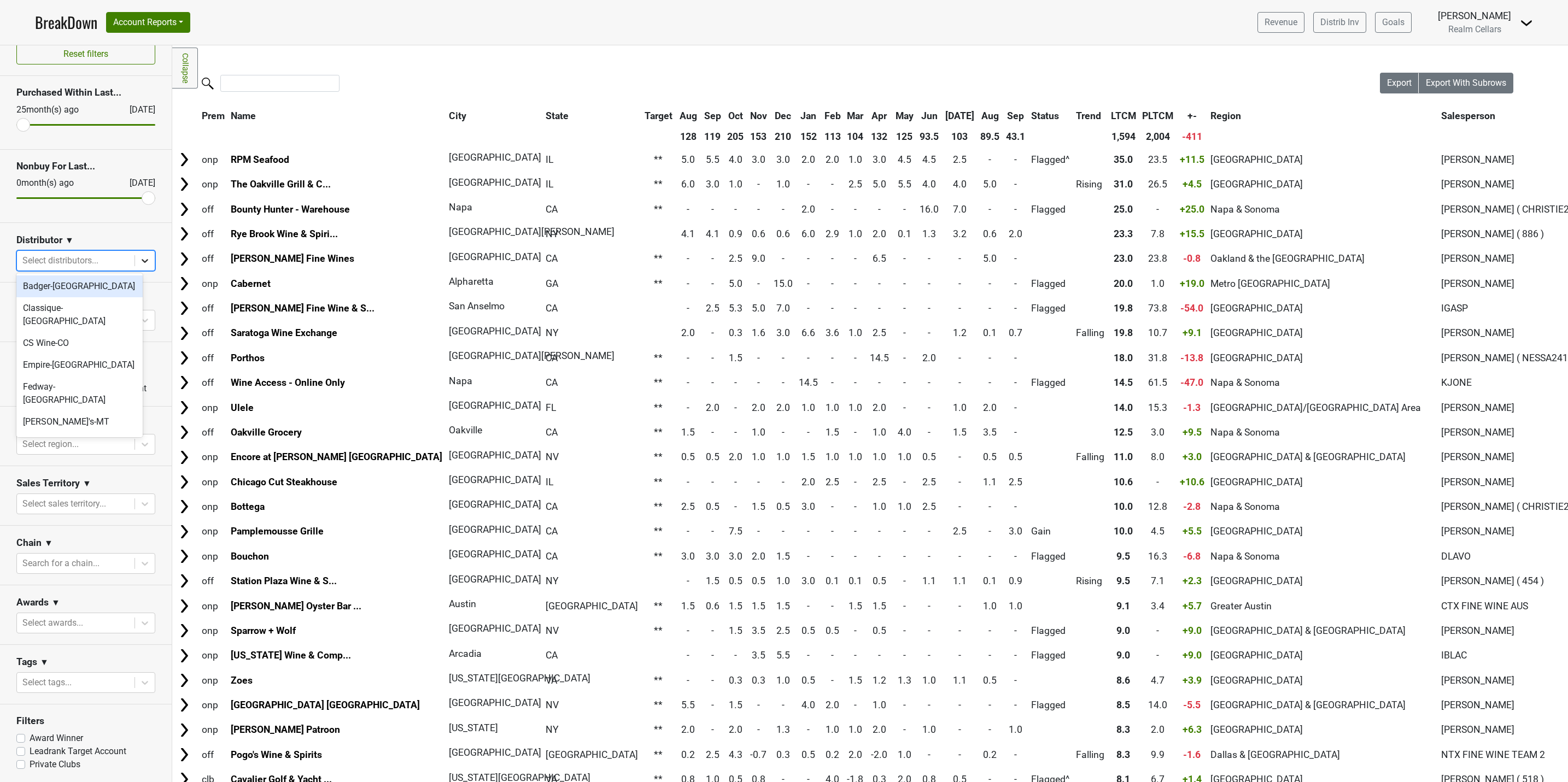
click at [140, 261] on icon at bounding box center [145, 261] width 11 height 11
click at [39, 433] on div "Hemi-GA" at bounding box center [80, 444] width 126 height 22
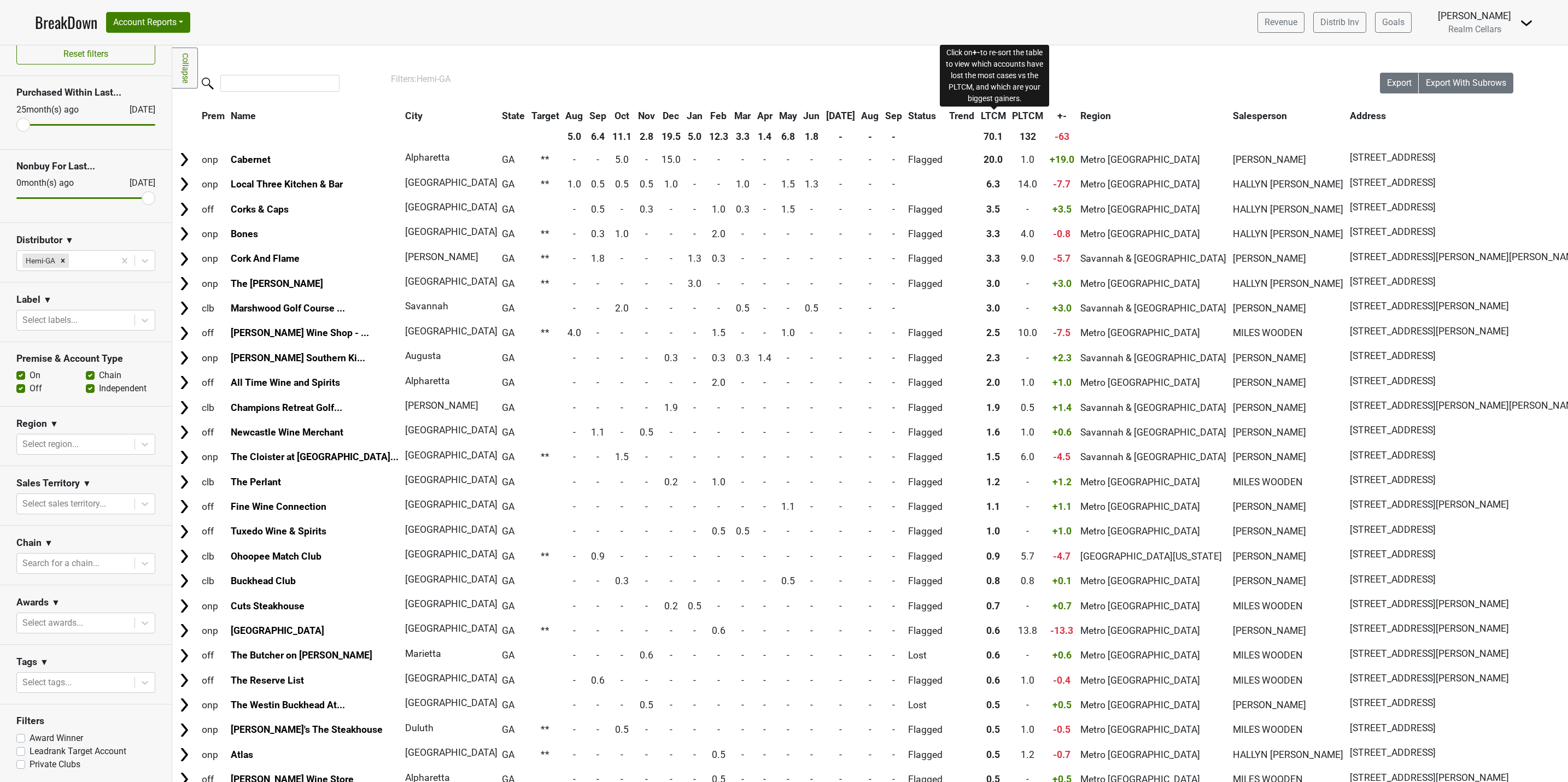
click at [1057, 115] on span "+-" at bounding box center [1062, 116] width 9 height 11
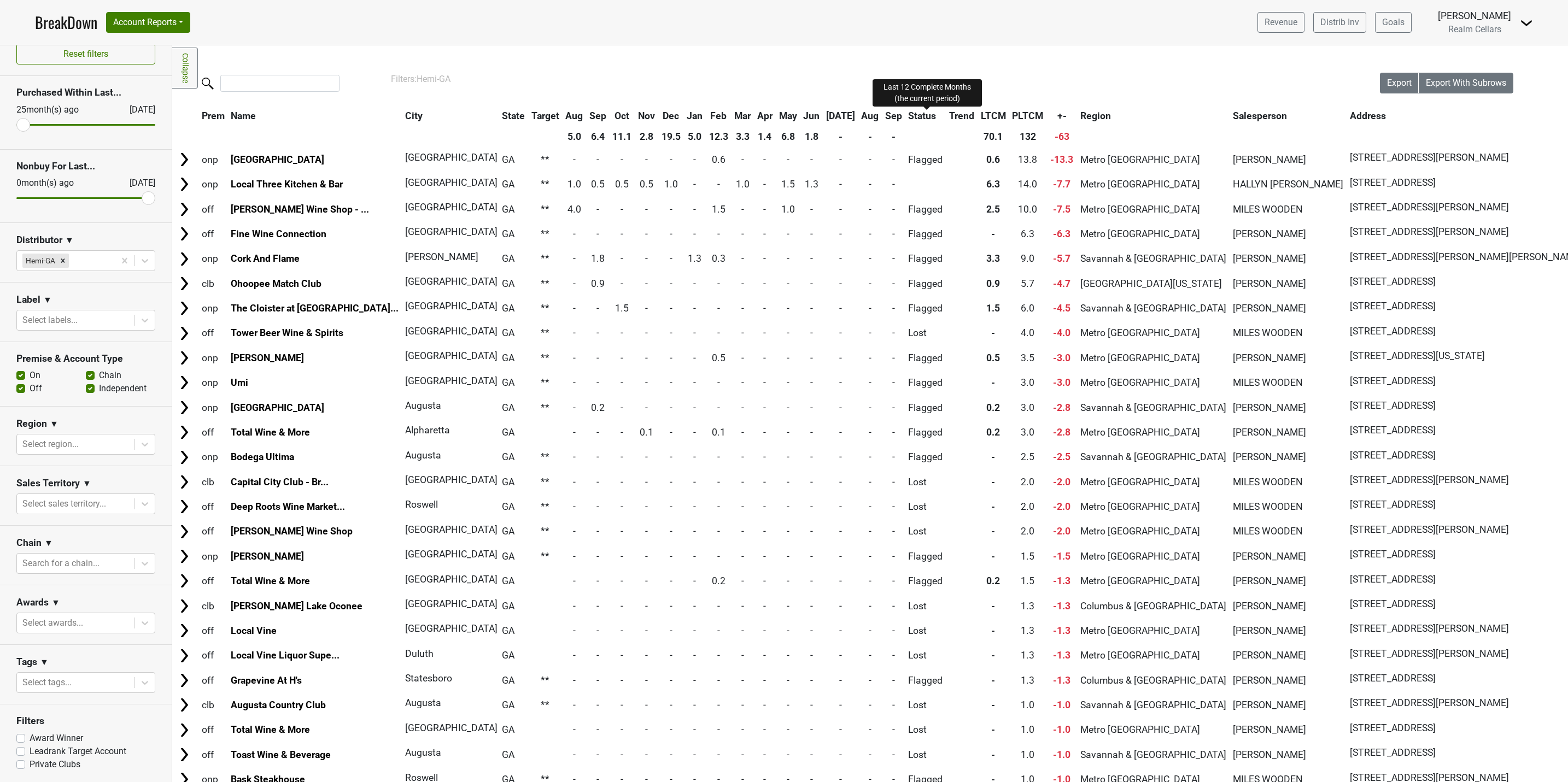
click at [981, 117] on span "LTCM" at bounding box center [993, 116] width 25 height 11
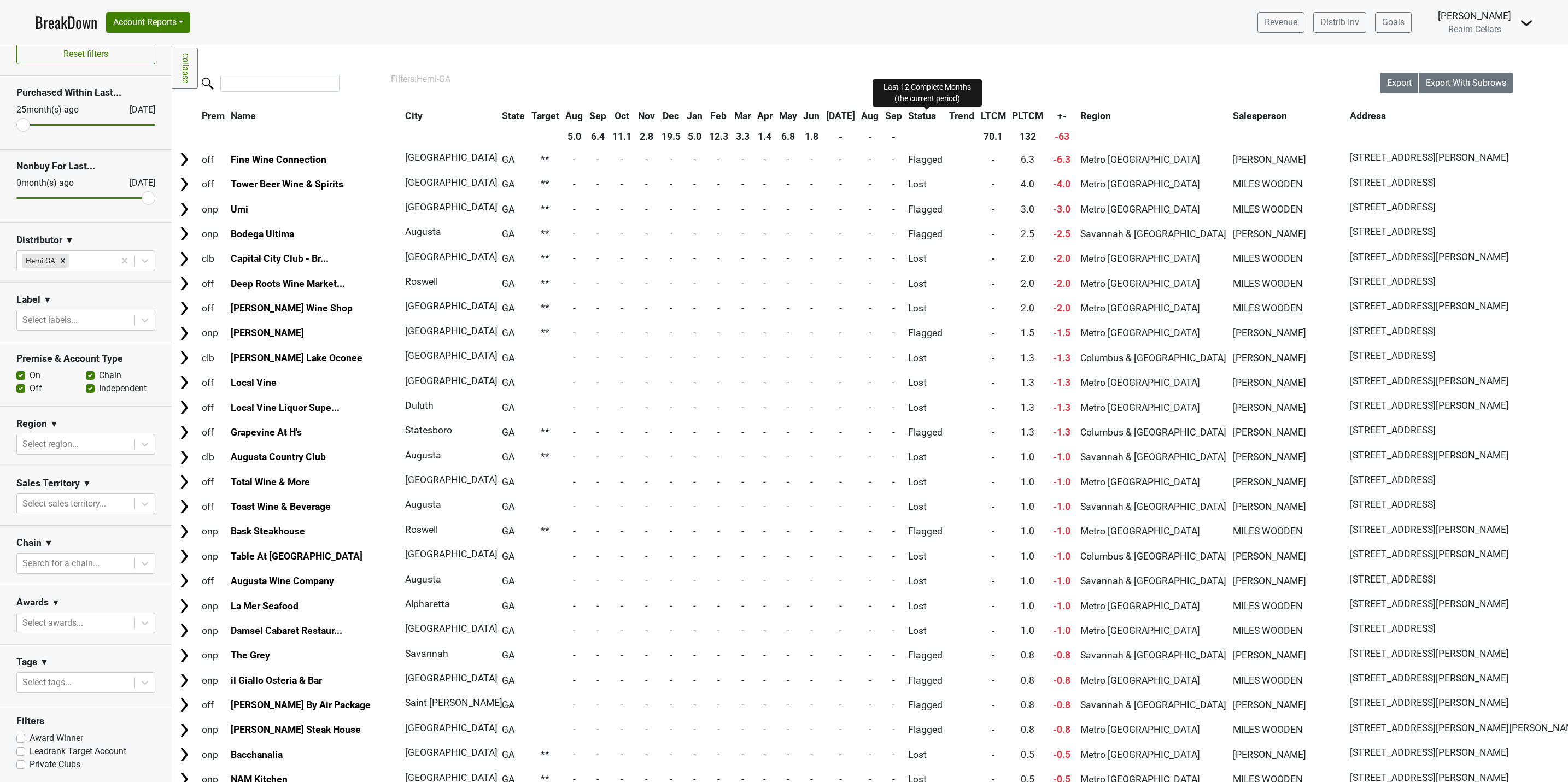
click at [981, 115] on span "LTCM" at bounding box center [993, 116] width 25 height 11
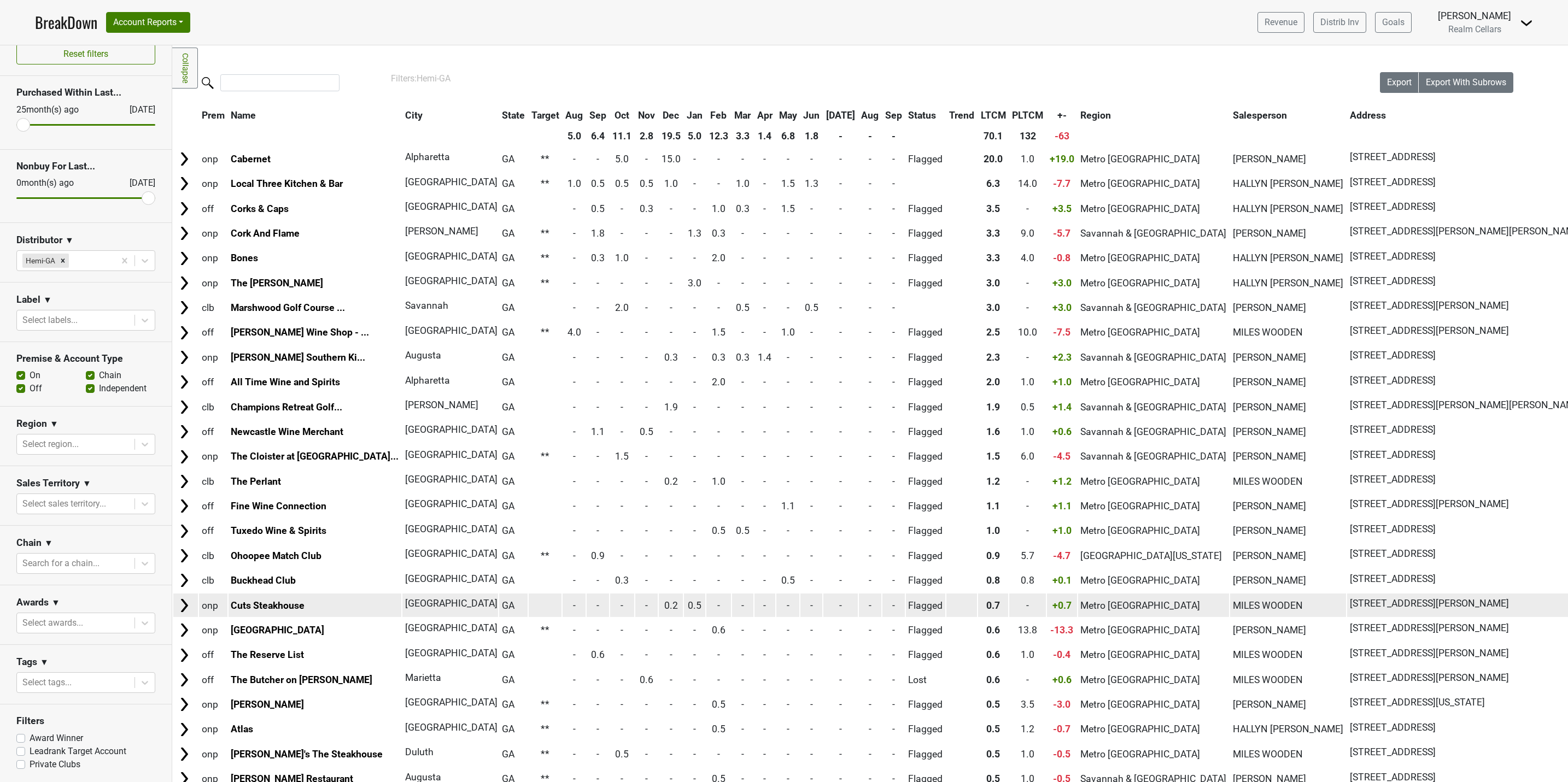
scroll to position [0, 0]
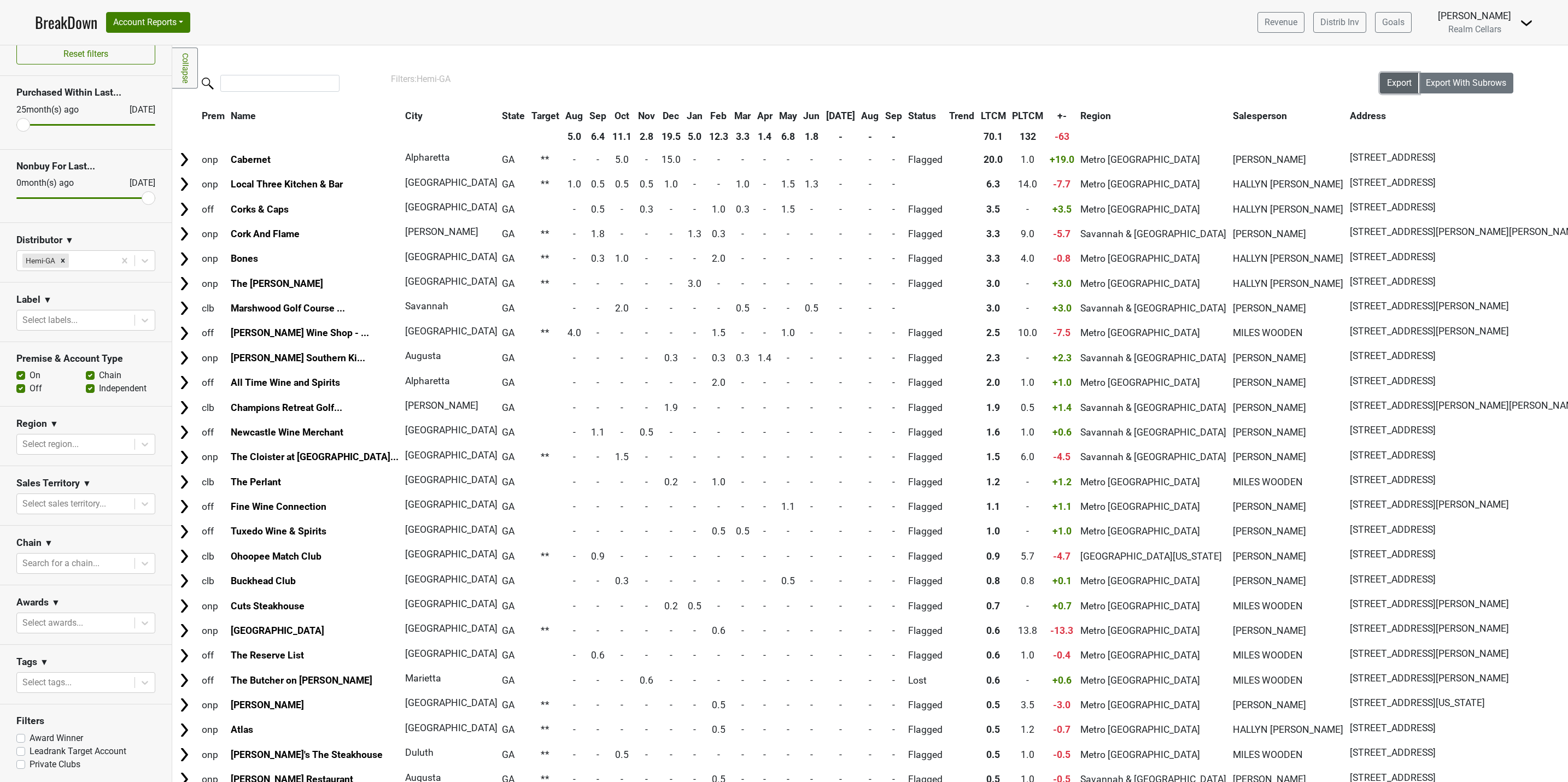
click at [1389, 88] on span "Export" at bounding box center [1399, 83] width 25 height 11
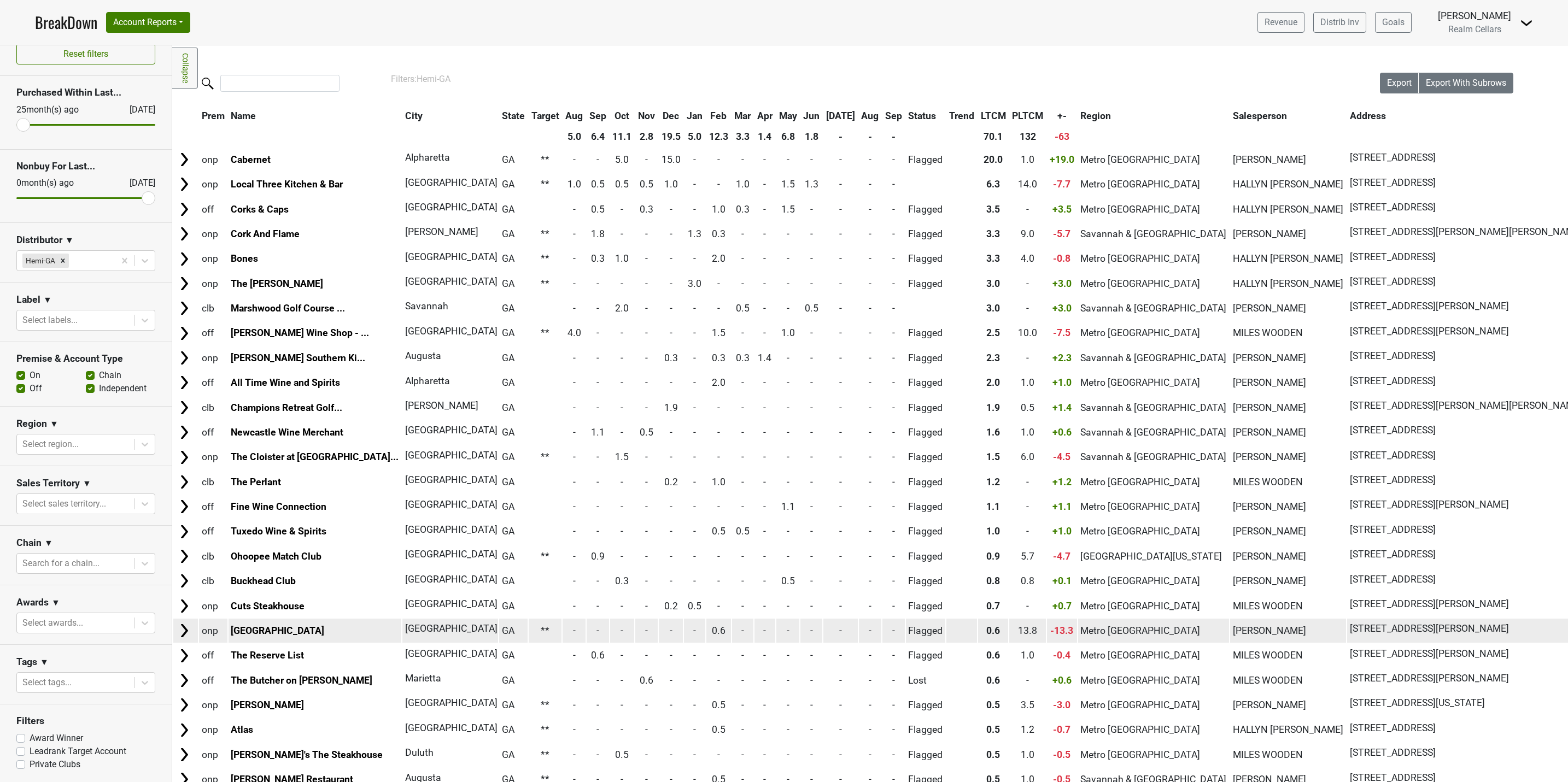
click at [184, 633] on img at bounding box center [184, 630] width 17 height 17
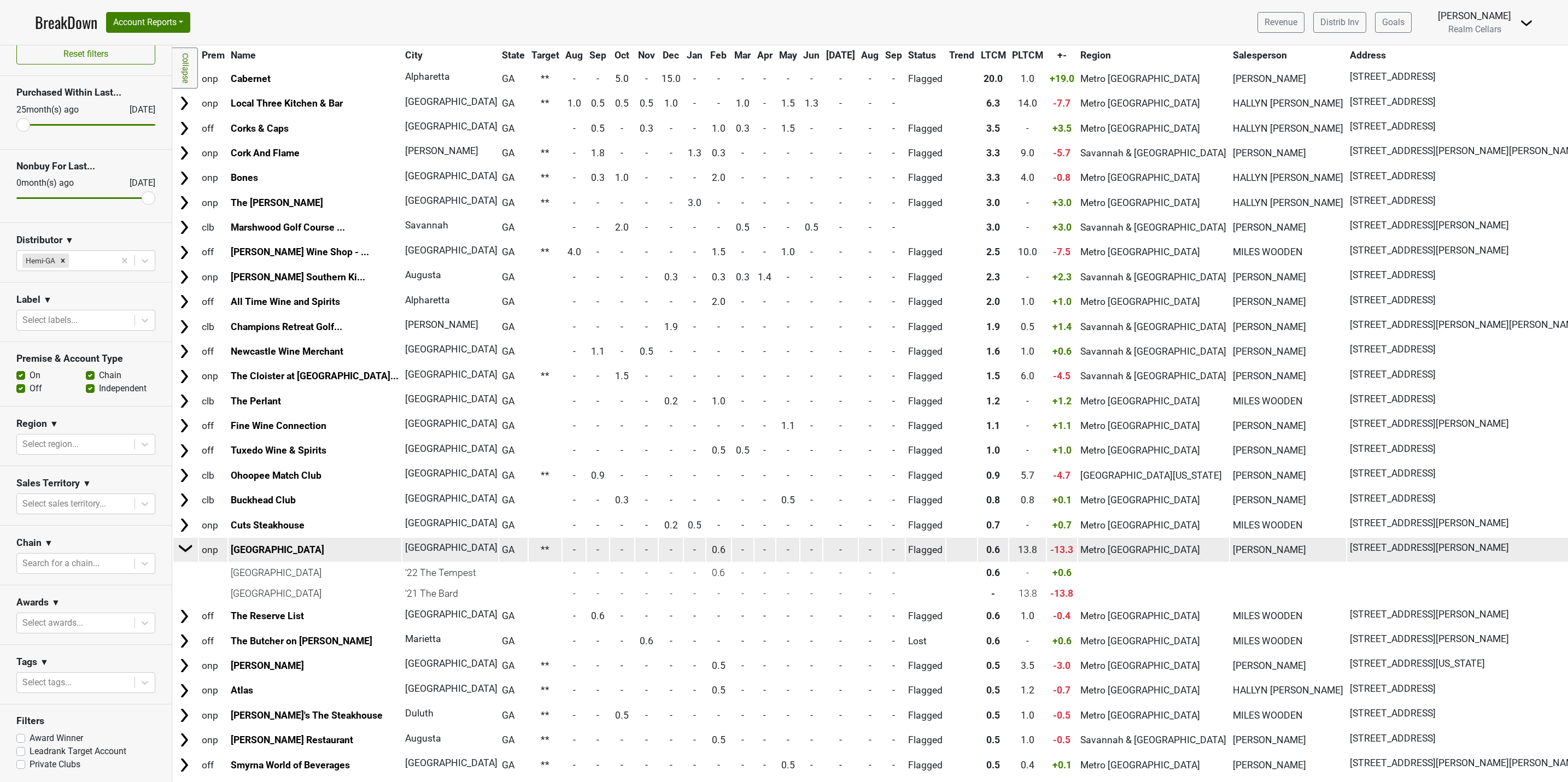
scroll to position [82, 0]
click at [186, 553] on img at bounding box center [186, 547] width 17 height 17
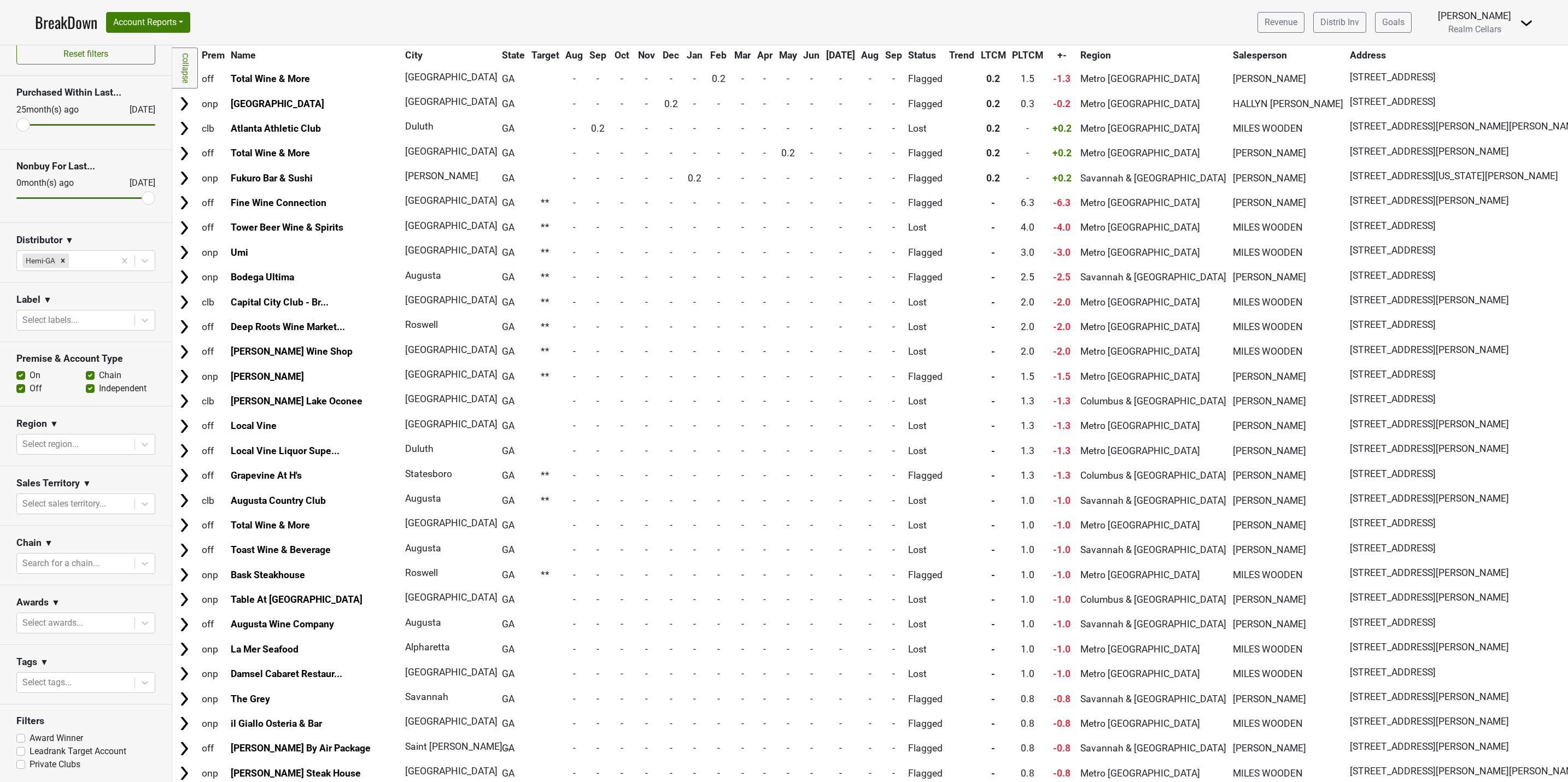
scroll to position [1081, 0]
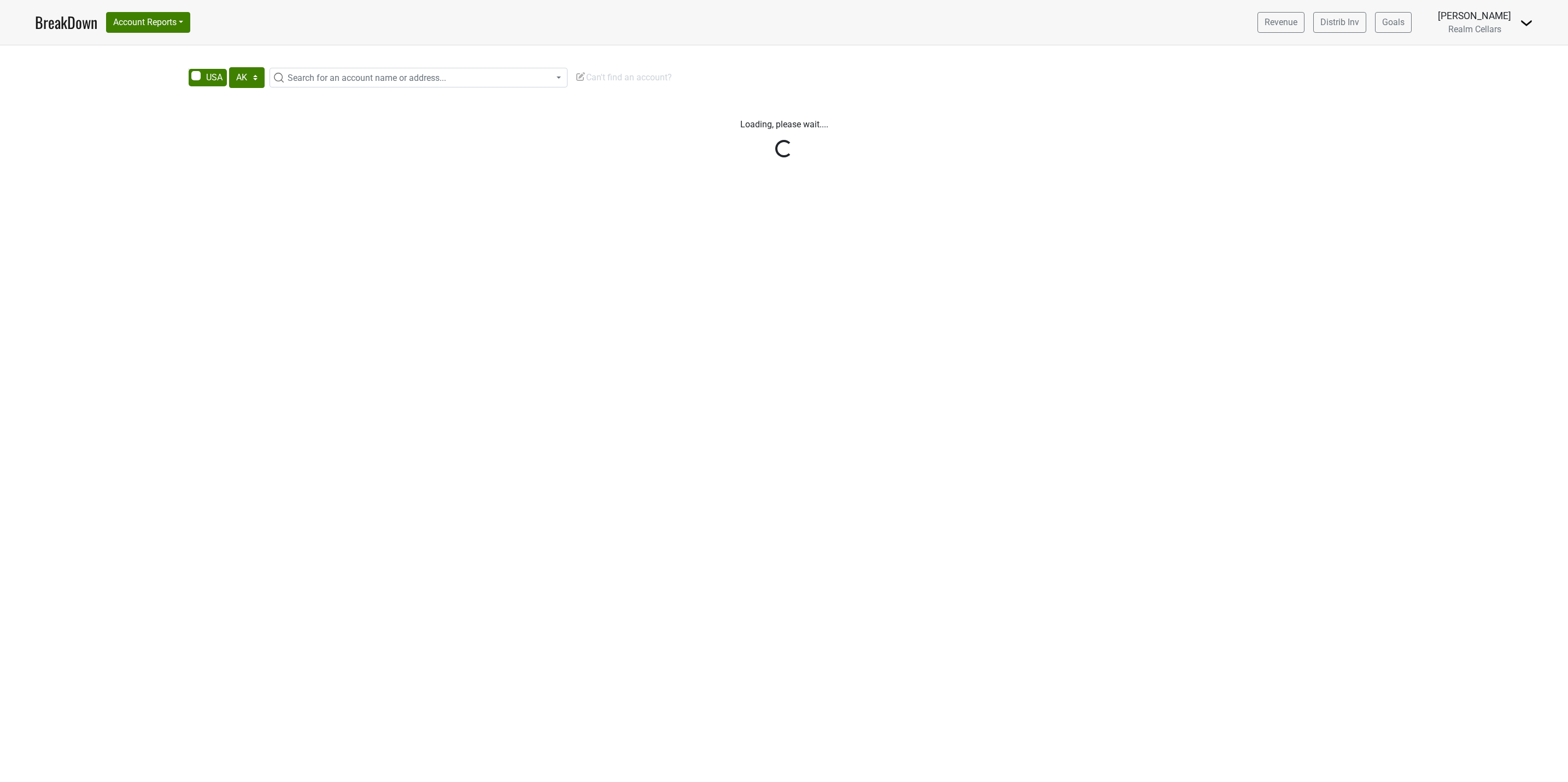
select select "[GEOGRAPHIC_DATA]"
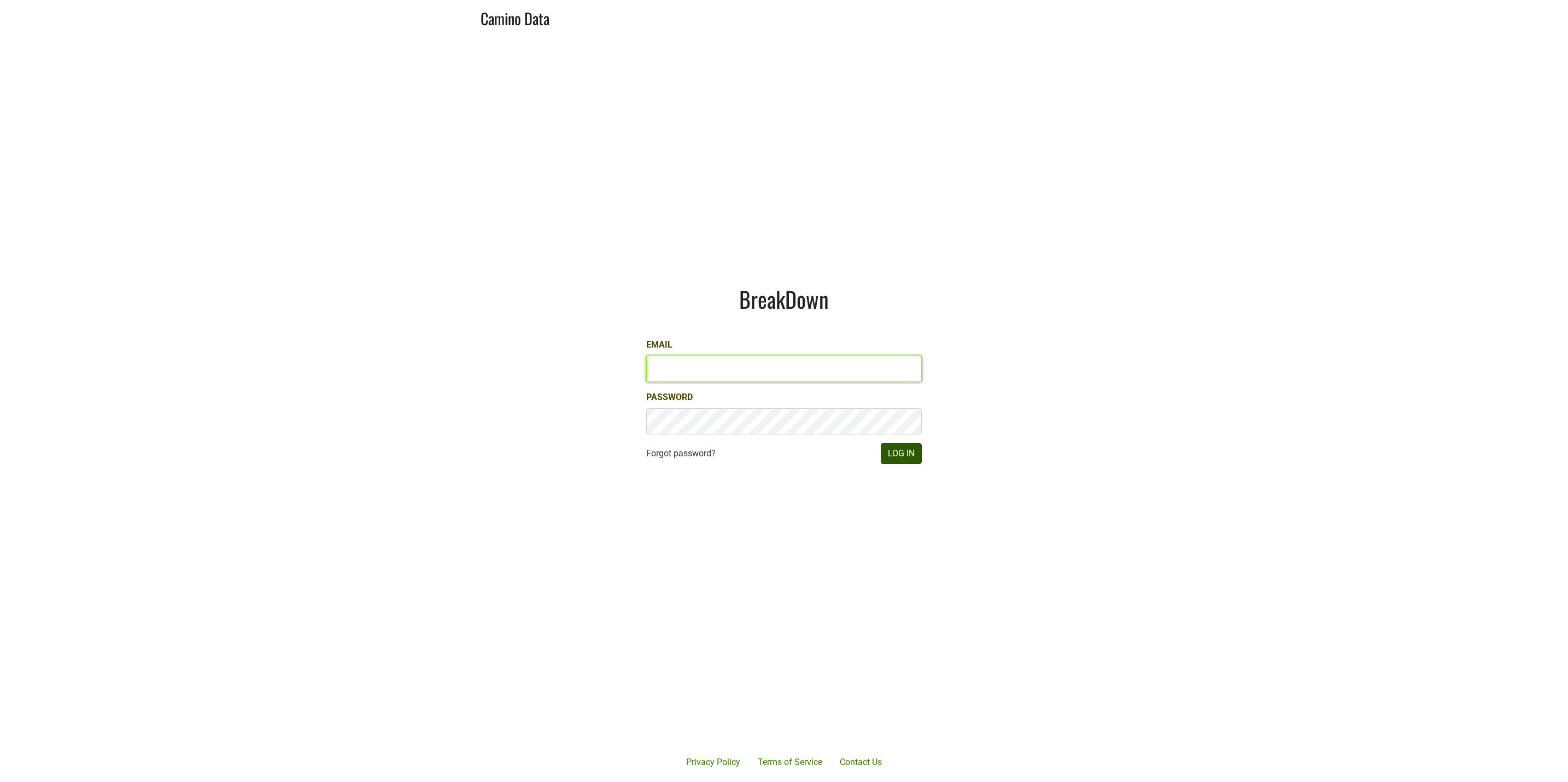
type input "[EMAIL_ADDRESS][DOMAIN_NAME]"
click at [899, 455] on button "Log In" at bounding box center [901, 454] width 41 height 21
